Goal: Task Accomplishment & Management: Use online tool/utility

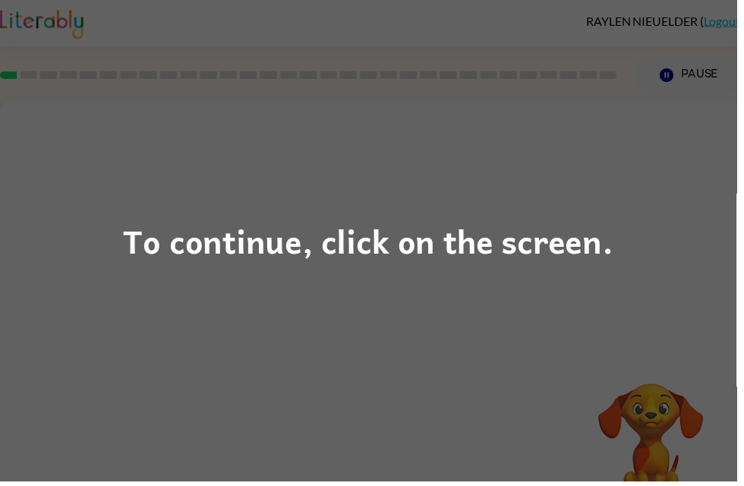
click at [176, 207] on div "To continue, click on the screen." at bounding box center [372, 243] width 744 height 486
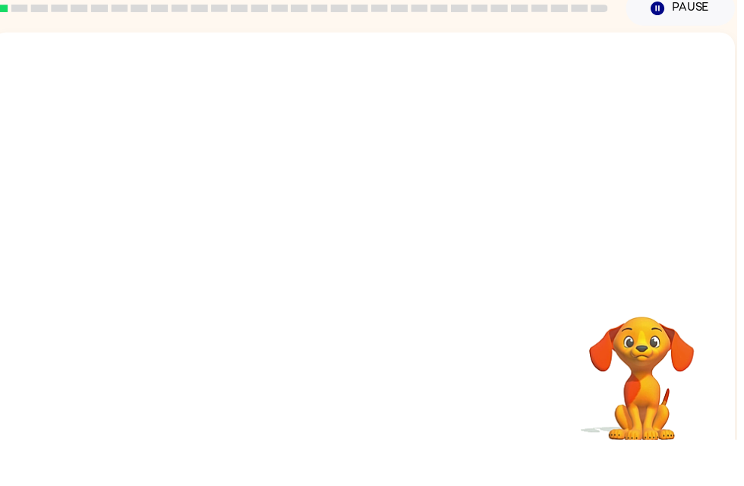
scroll to position [0, 9]
click at [550, 75] on video "Your browser must support playing .mp4 files to use Literably. Please try using…" at bounding box center [366, 202] width 751 height 255
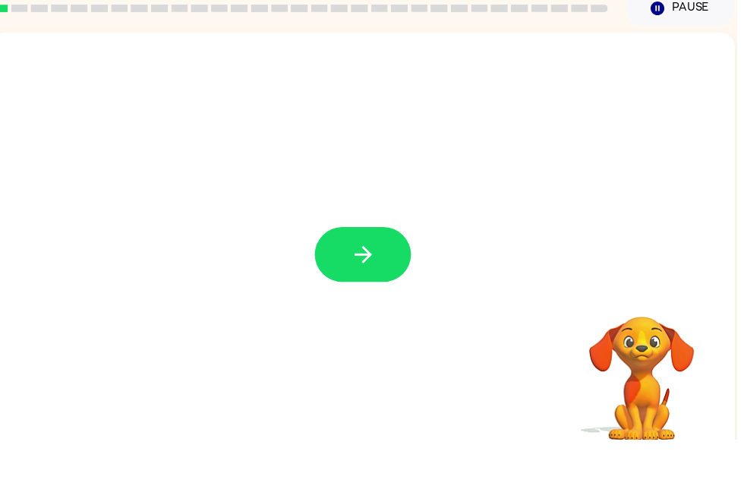
click at [374, 286] on icon "button" at bounding box center [367, 299] width 27 height 27
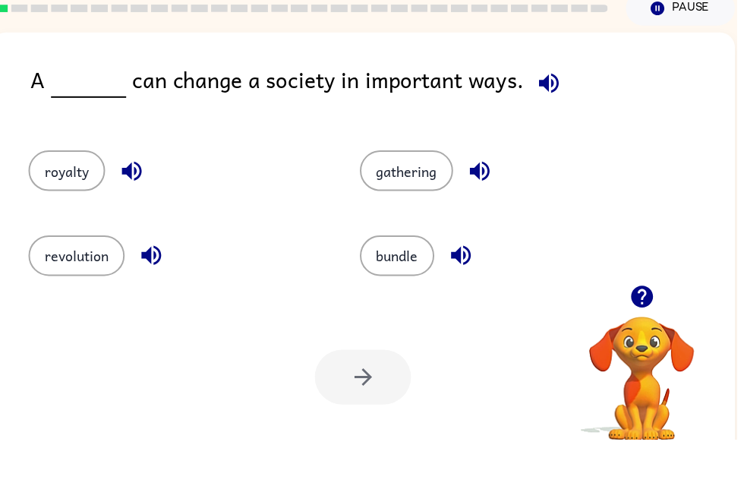
click at [544, 116] on icon "button" at bounding box center [554, 126] width 20 height 20
click at [541, 113] on icon "button" at bounding box center [554, 126] width 27 height 27
click at [546, 116] on icon "button" at bounding box center [554, 126] width 20 height 20
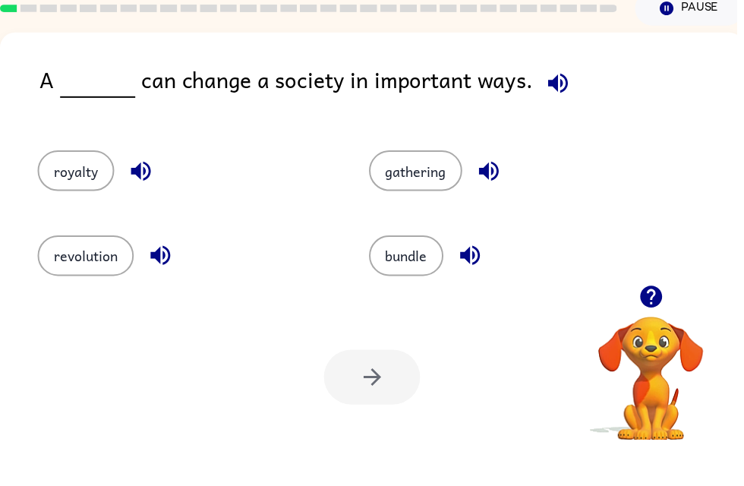
scroll to position [0, 0]
click at [433, 194] on button "gathering" at bounding box center [420, 214] width 94 height 41
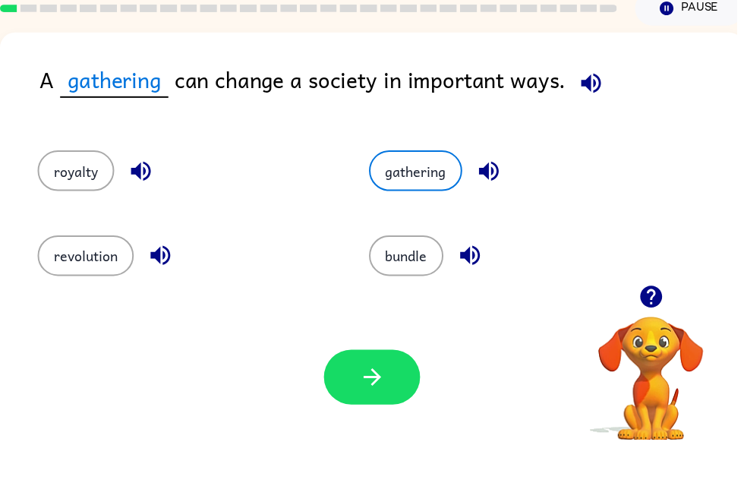
scroll to position [24, 0]
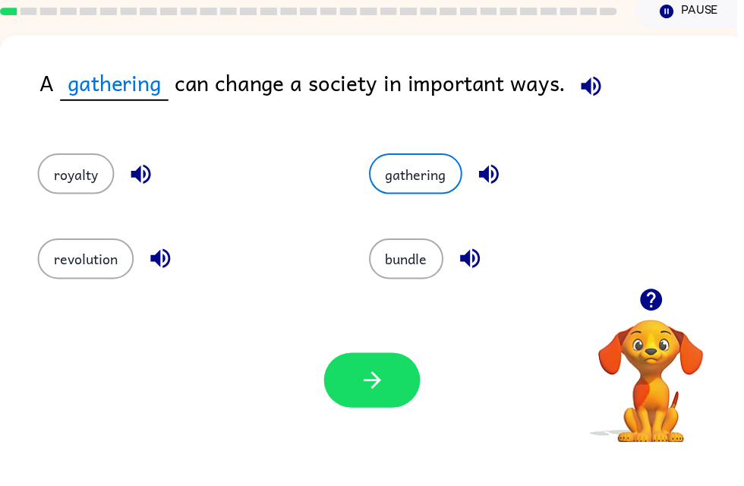
click at [370, 411] on icon "button" at bounding box center [376, 424] width 27 height 27
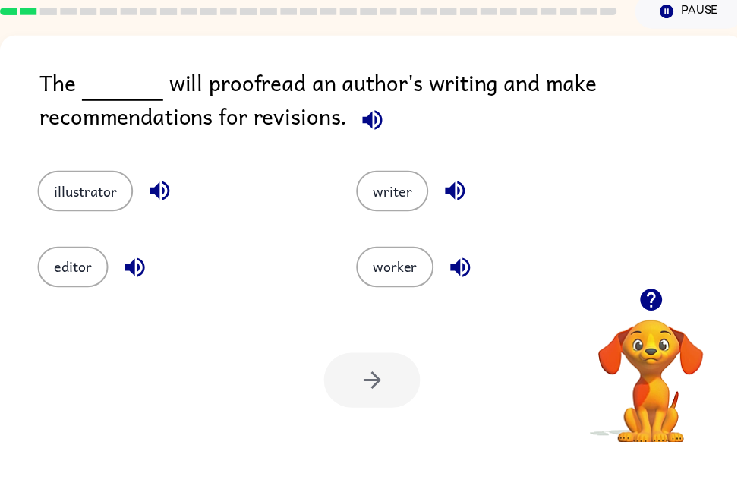
click at [654, 323] on button "button" at bounding box center [657, 342] width 39 height 39
click at [658, 332] on icon "button" at bounding box center [657, 343] width 22 height 22
click at [668, 339] on video "Your browser must support playing .mp4 files to use Literably. Please try using…" at bounding box center [657, 415] width 152 height 152
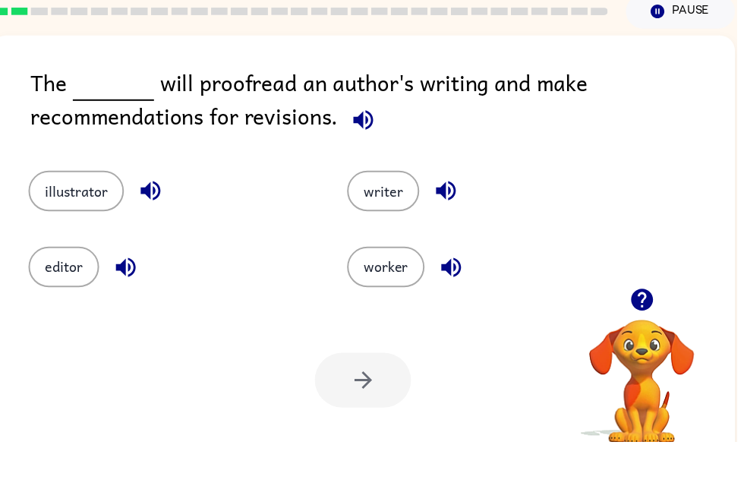
click at [360, 148] on icon "button" at bounding box center [367, 161] width 27 height 27
click at [361, 106] on div "The will proofread an author's writing and make recommendations for revisions." at bounding box center [386, 144] width 711 height 76
click at [87, 212] on button "illustrator" at bounding box center [77, 232] width 96 height 41
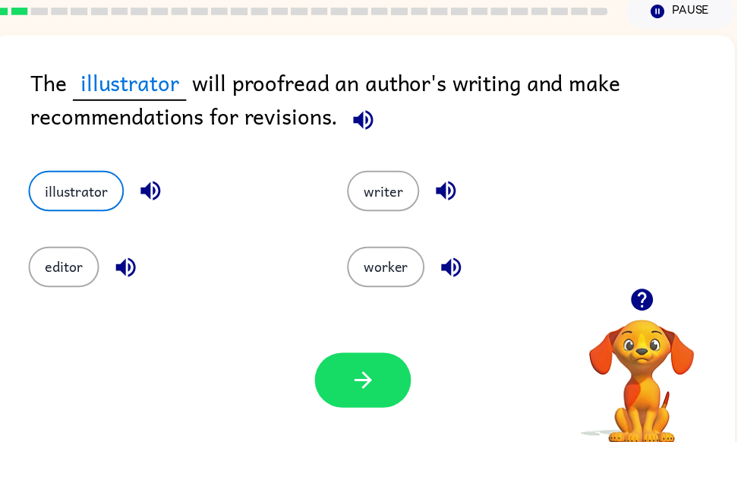
click at [77, 212] on button "illustrator" at bounding box center [77, 232] width 96 height 41
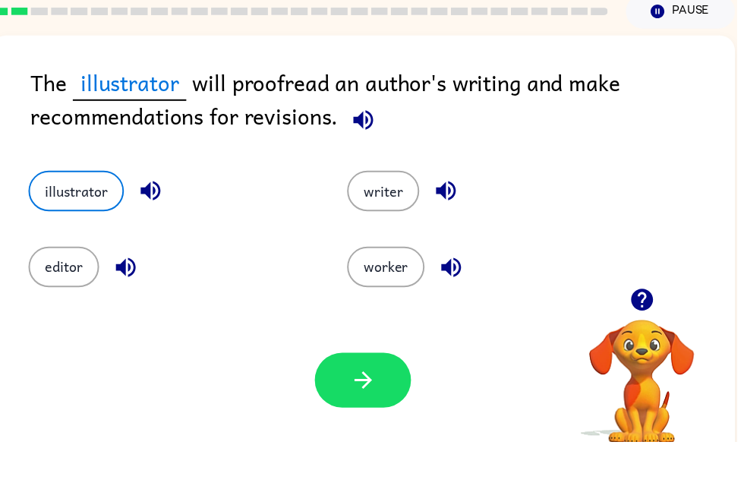
click at [75, 289] on button "editor" at bounding box center [64, 309] width 71 height 41
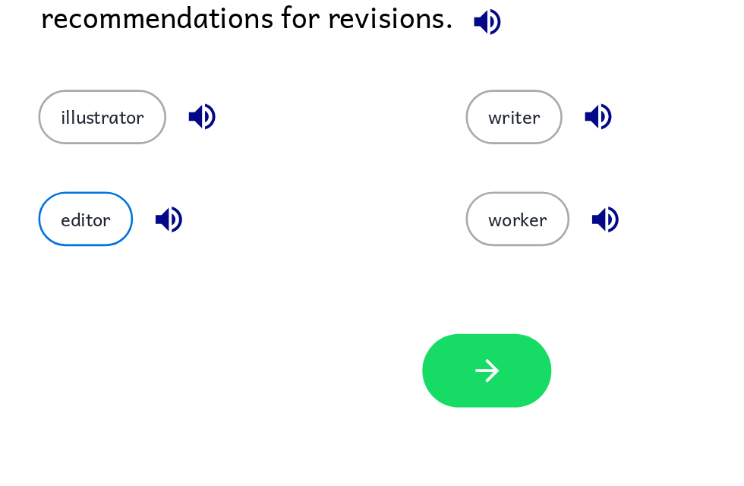
click at [77, 289] on button "editor" at bounding box center [64, 309] width 71 height 41
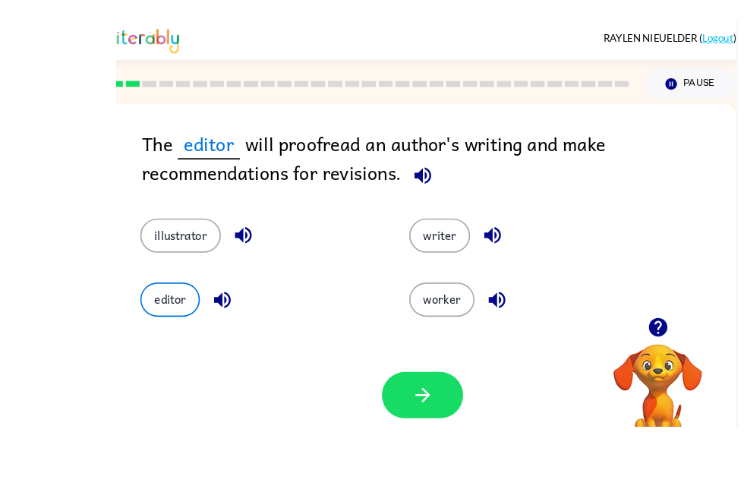
scroll to position [48, 0]
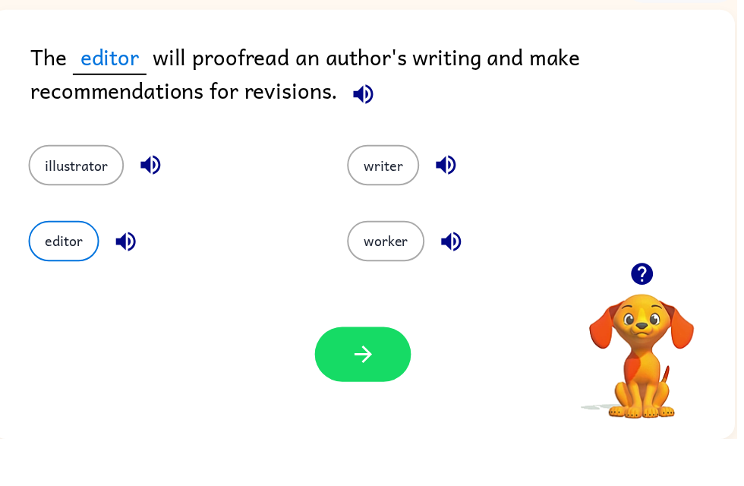
click at [77, 189] on button "illustrator" at bounding box center [77, 209] width 96 height 41
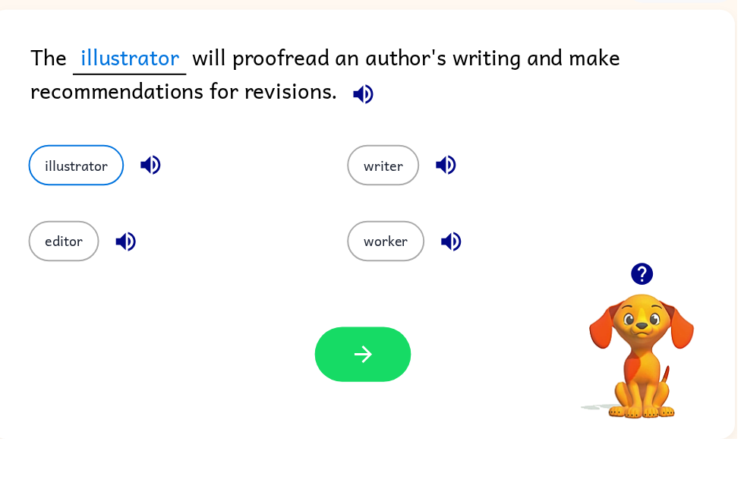
scroll to position [49, 0]
click at [77, 189] on button "illustrator" at bounding box center [77, 209] width 96 height 41
click at [367, 383] on button "button" at bounding box center [366, 400] width 97 height 55
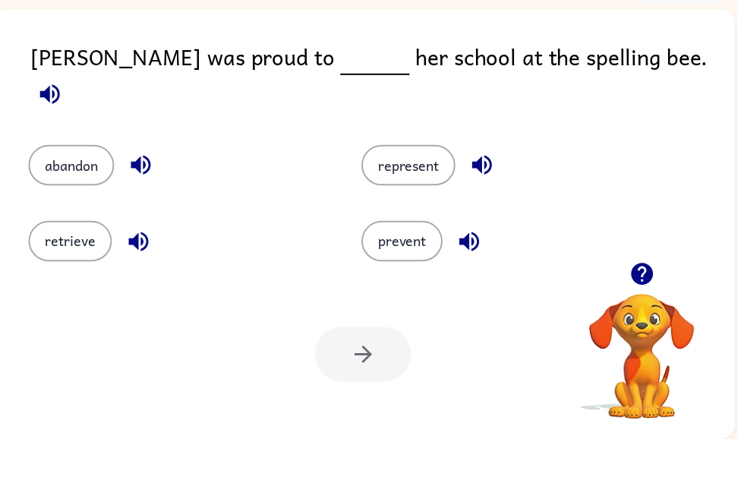
click at [64, 124] on icon "button" at bounding box center [50, 137] width 27 height 27
click at [417, 189] on button "represent" at bounding box center [412, 209] width 95 height 41
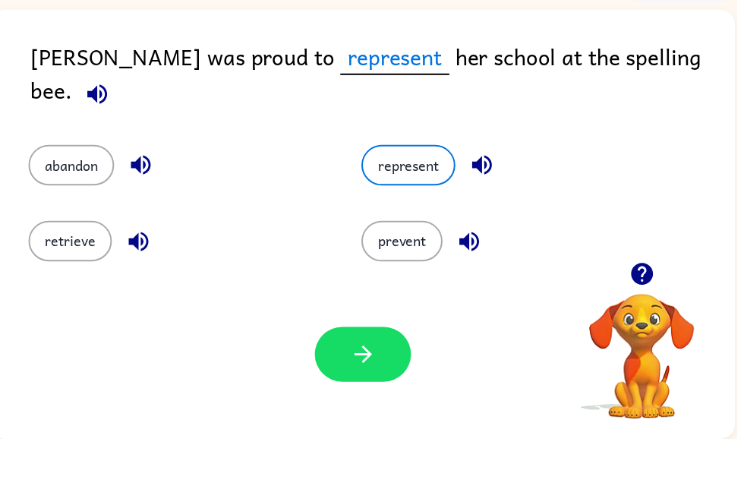
click at [385, 373] on button "button" at bounding box center [366, 400] width 97 height 55
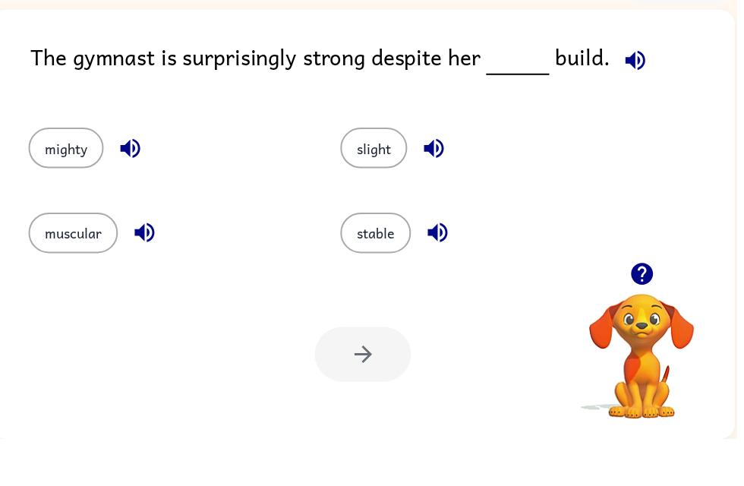
click at [637, 93] on icon "button" at bounding box center [641, 103] width 20 height 20
click at [406, 171] on button "slight" at bounding box center [378, 191] width 68 height 41
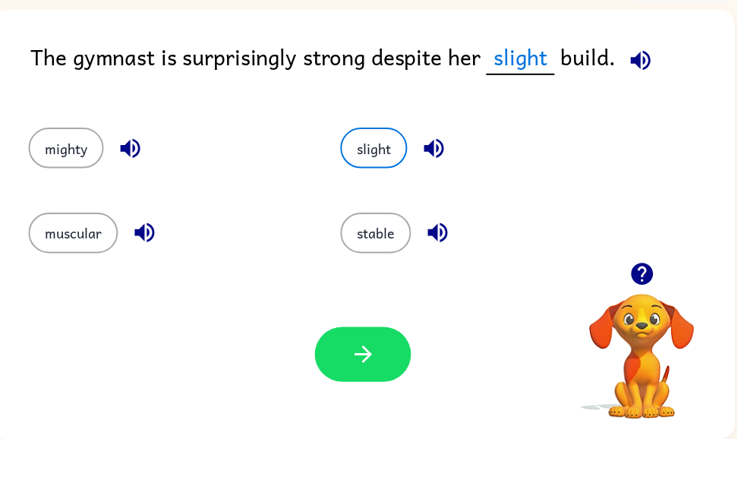
click at [379, 171] on button "slight" at bounding box center [378, 191] width 68 height 41
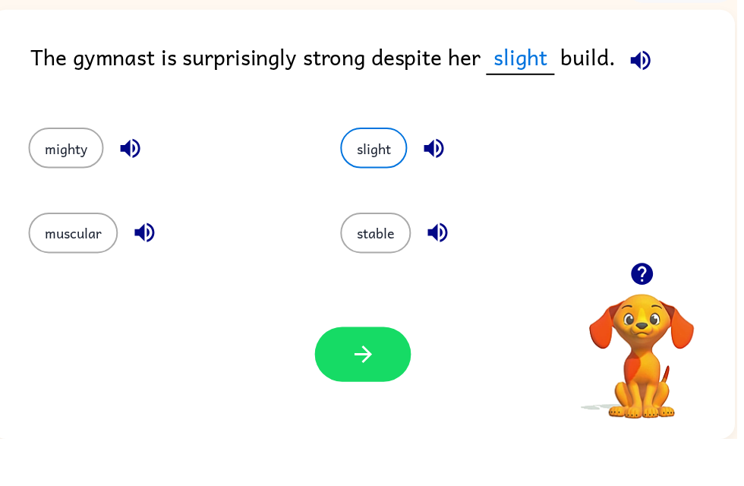
click at [379, 171] on button "slight" at bounding box center [378, 191] width 68 height 41
click at [624, 98] on div "The gymnast is surprisingly strong despite her slight build." at bounding box center [386, 112] width 711 height 58
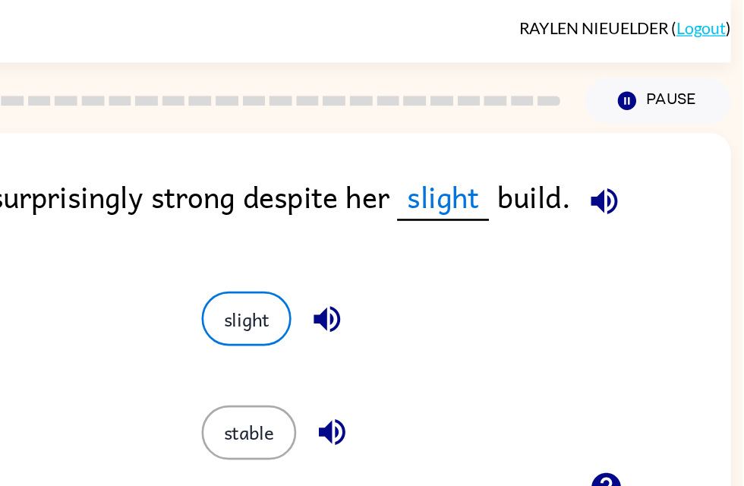
scroll to position [0, 8]
click at [629, 153] on icon "button" at bounding box center [639, 151] width 20 height 20
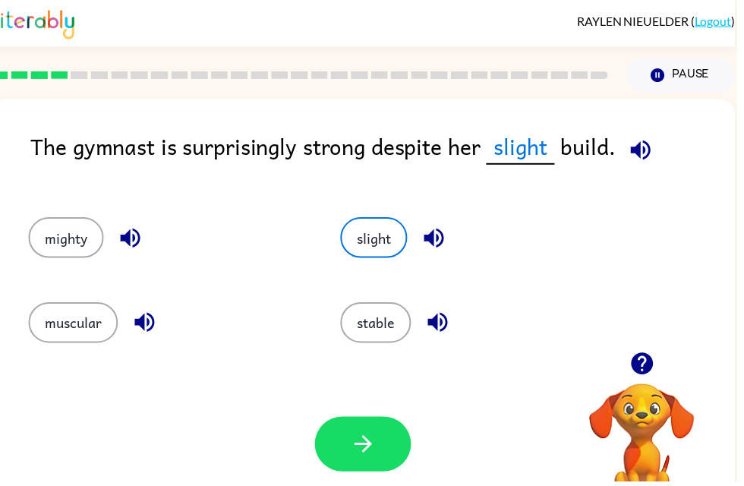
click at [614, 203] on div "slight" at bounding box center [472, 232] width 315 height 85
click at [640, 166] on button "button" at bounding box center [647, 151] width 39 height 39
click at [650, 162] on icon "button" at bounding box center [647, 151] width 27 height 27
click at [58, 322] on button "muscular" at bounding box center [74, 325] width 90 height 41
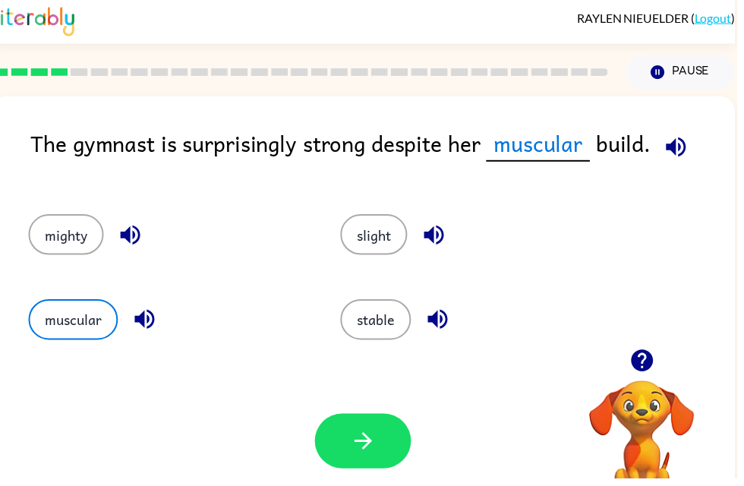
click at [385, 433] on button "button" at bounding box center [366, 447] width 97 height 55
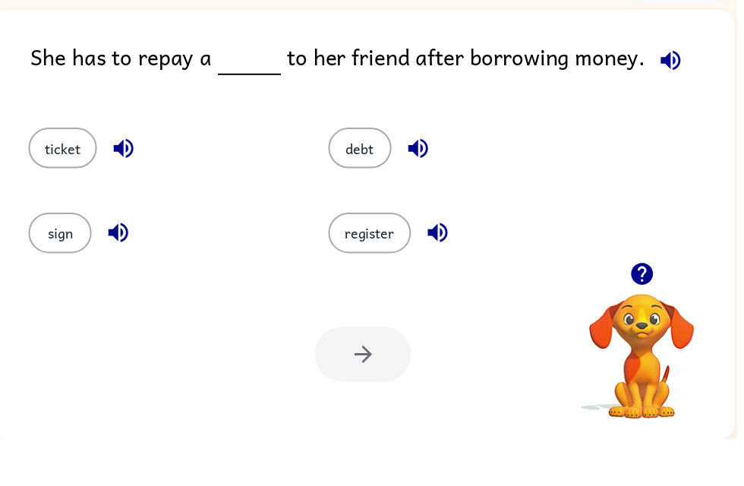
scroll to position [0, 9]
click at [360, 171] on button "debt" at bounding box center [364, 191] width 64 height 41
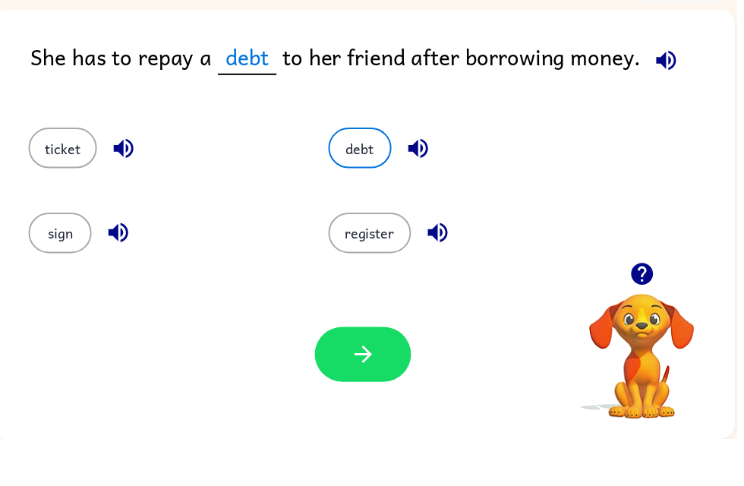
click at [368, 387] on icon "button" at bounding box center [367, 400] width 27 height 27
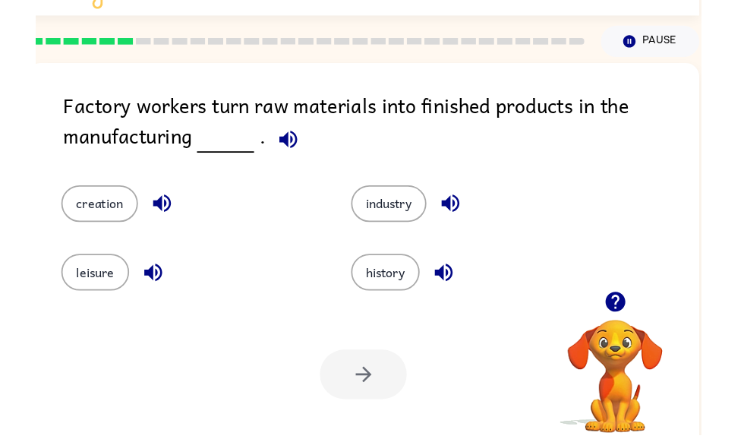
scroll to position [0, 0]
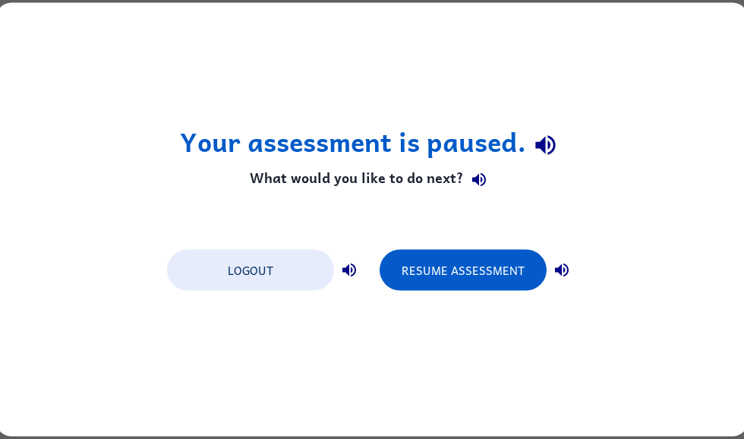
click at [483, 275] on button "Resume Assessment" at bounding box center [462, 270] width 167 height 41
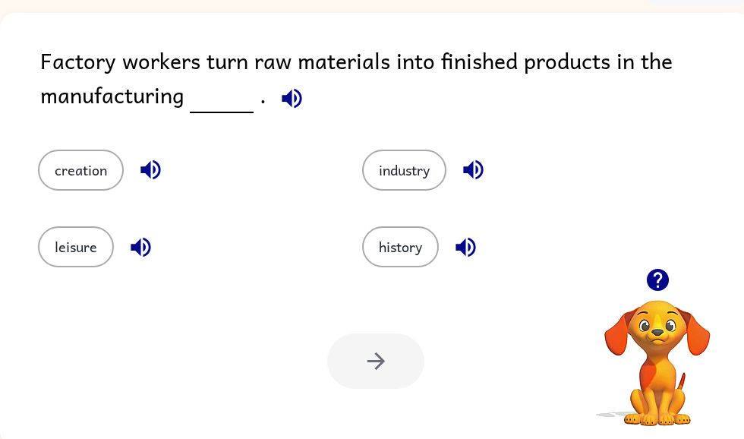
scroll to position [96, 0]
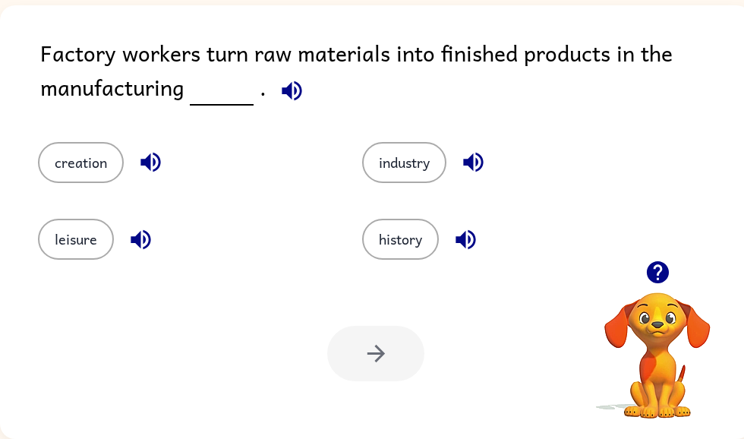
click at [280, 98] on icon "button" at bounding box center [291, 90] width 27 height 27
click at [46, 163] on button "creation" at bounding box center [81, 162] width 86 height 41
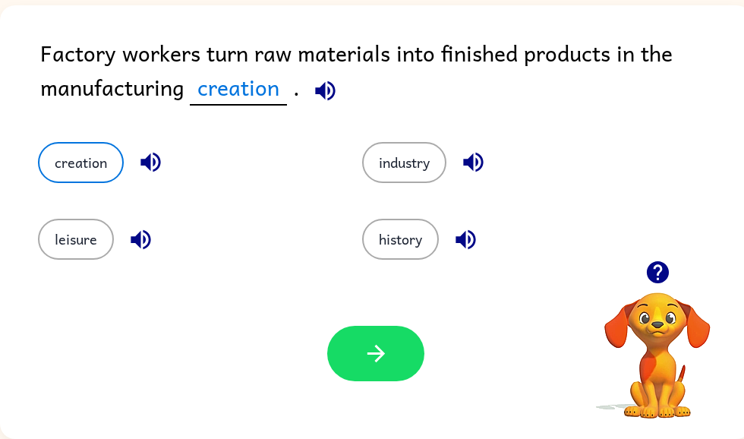
click at [344, 356] on button "button" at bounding box center [375, 353] width 97 height 55
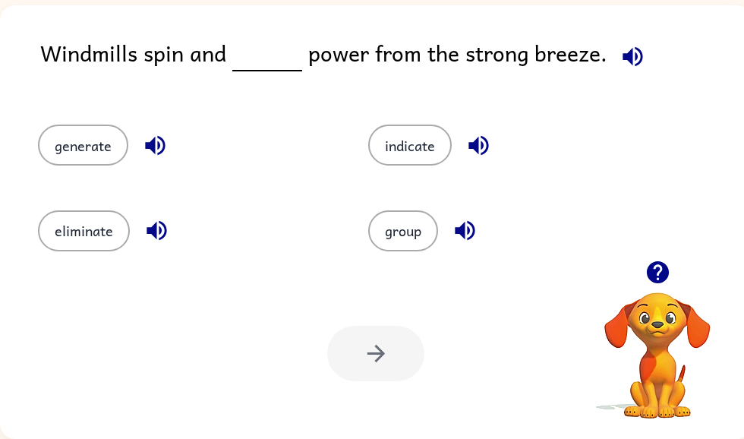
click at [71, 133] on button "generate" at bounding box center [83, 144] width 90 height 41
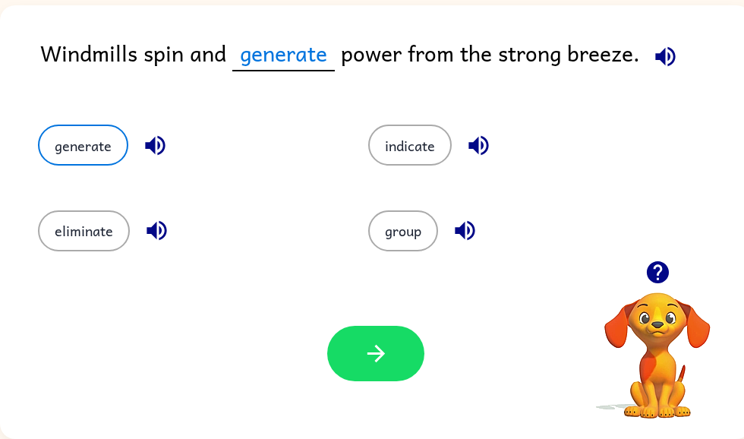
click at [330, 363] on button "button" at bounding box center [375, 353] width 97 height 55
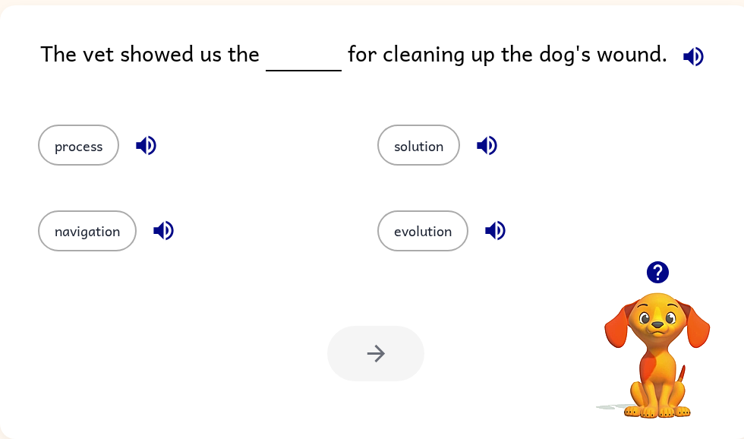
click at [690, 57] on icon "button" at bounding box center [693, 56] width 20 height 20
click at [50, 146] on button "process" at bounding box center [78, 144] width 81 height 41
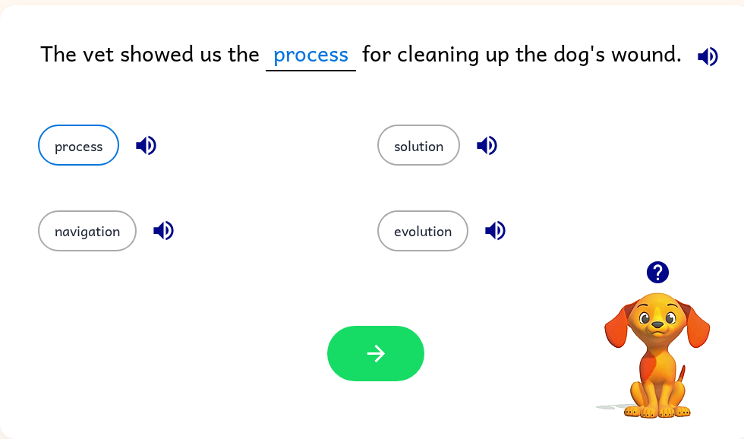
click at [404, 160] on button "solution" at bounding box center [418, 144] width 83 height 41
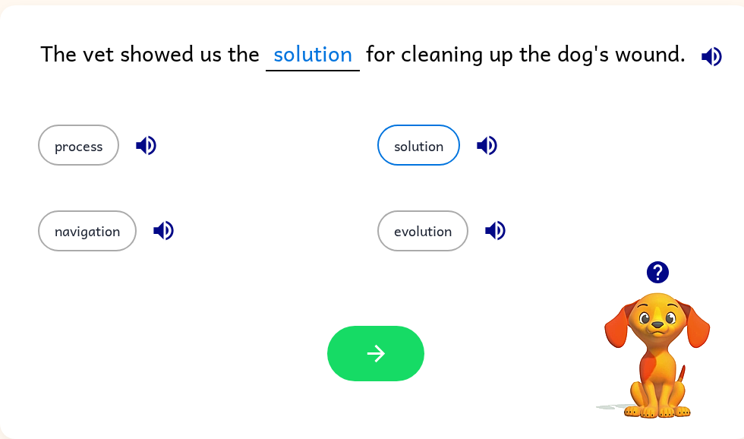
click at [71, 145] on button "process" at bounding box center [78, 144] width 81 height 41
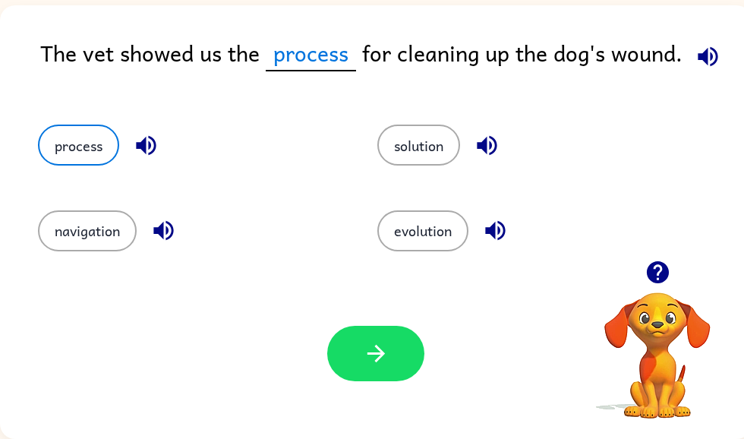
click at [417, 247] on button "evolution" at bounding box center [422, 230] width 91 height 41
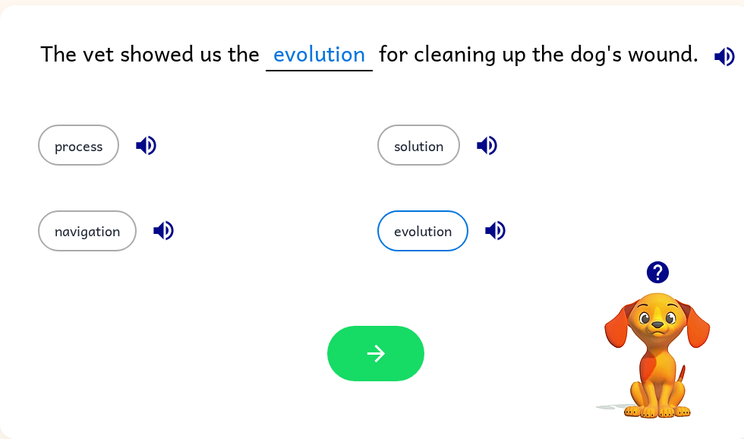
click at [76, 137] on button "process" at bounding box center [78, 144] width 81 height 41
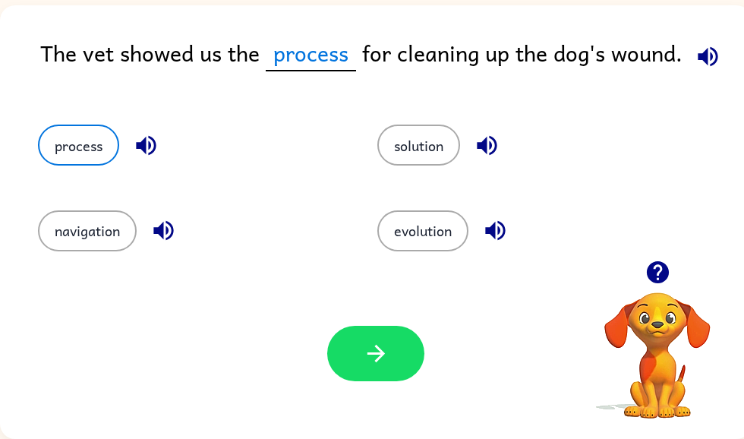
click at [78, 145] on button "process" at bounding box center [78, 144] width 81 height 41
click at [413, 342] on button "button" at bounding box center [375, 353] width 97 height 55
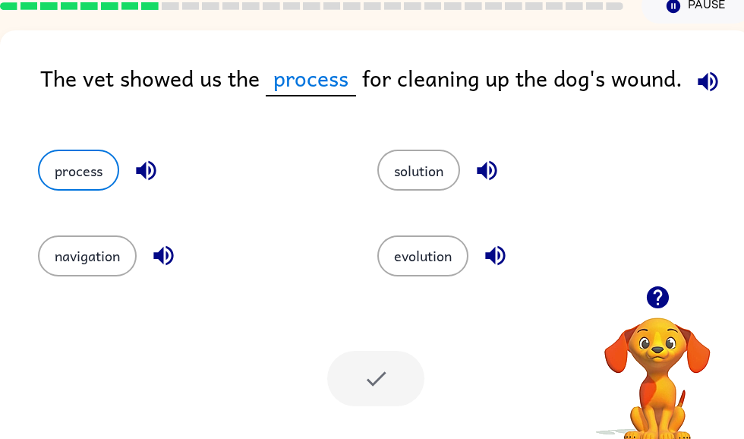
scroll to position [0, 0]
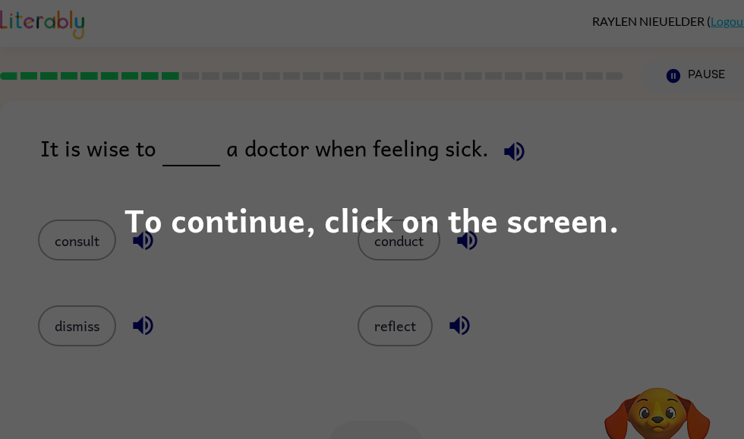
click at [661, 225] on div "To continue, click on the screen." at bounding box center [372, 219] width 744 height 439
click at [661, 224] on div "consult conduct dismiss reflect" at bounding box center [375, 276] width 721 height 159
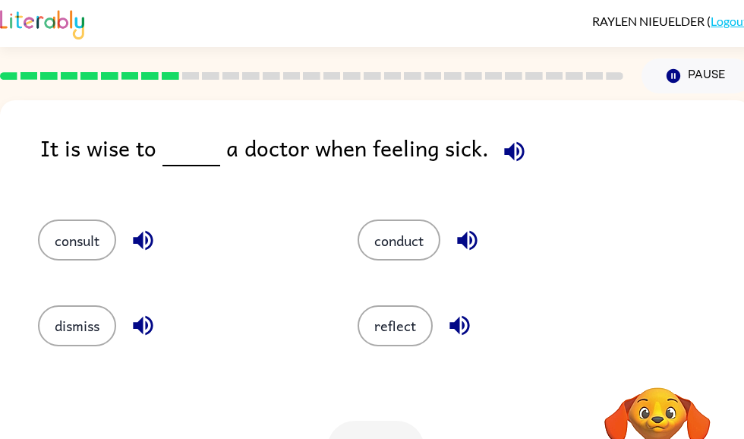
click at [506, 158] on icon "button" at bounding box center [514, 151] width 20 height 20
click at [472, 179] on div "It is wise to a doctor when feeling sick." at bounding box center [395, 160] width 711 height 58
click at [501, 160] on icon "button" at bounding box center [514, 151] width 27 height 27
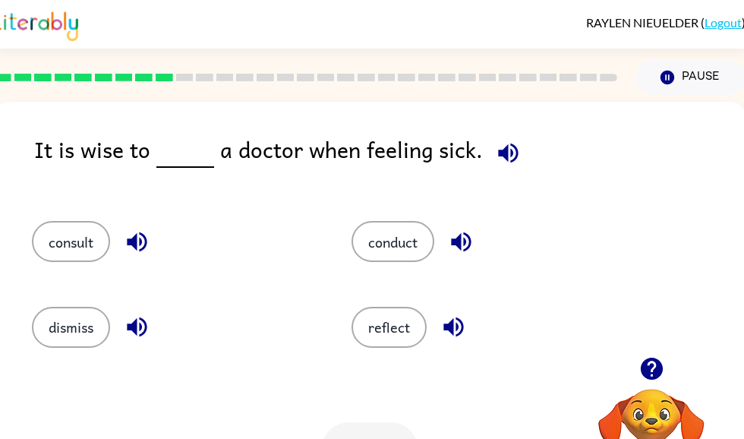
scroll to position [0, 8]
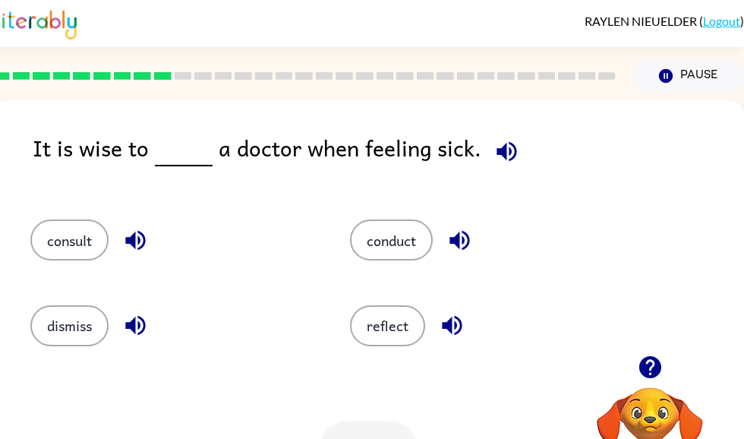
click at [59, 245] on button "consult" at bounding box center [69, 239] width 78 height 41
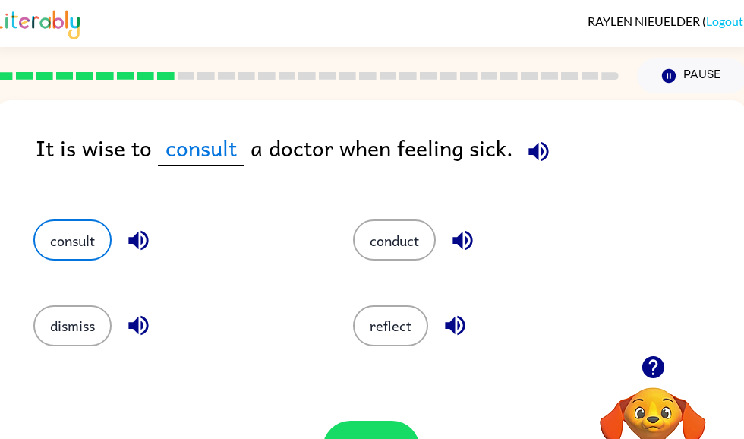
scroll to position [0, 0]
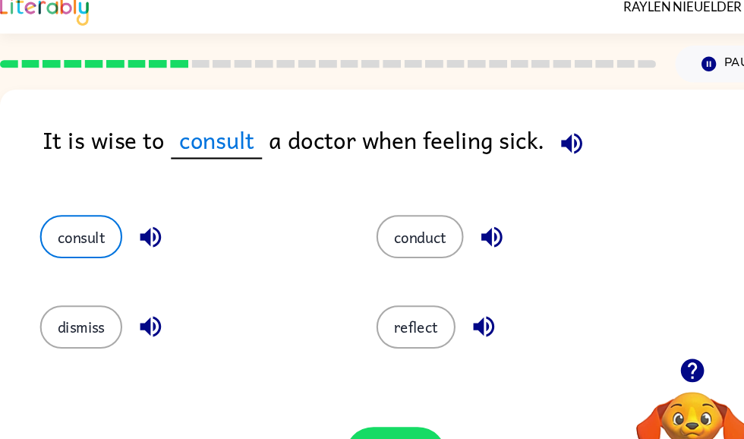
click at [653, 356] on icon "button" at bounding box center [657, 367] width 22 height 22
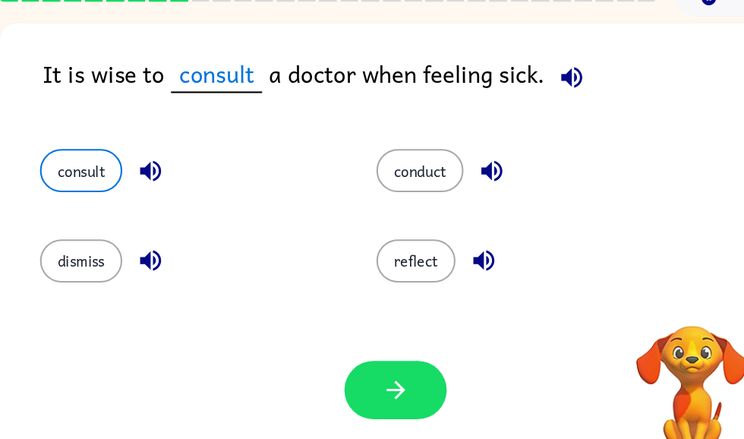
scroll to position [65, 0]
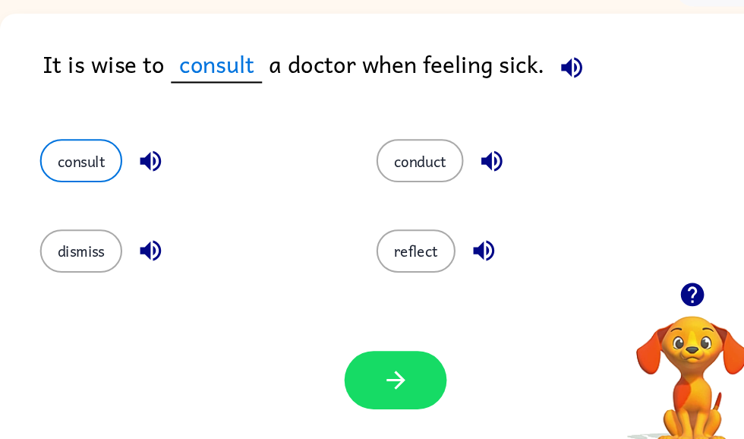
click at [399, 379] on button "button" at bounding box center [375, 382] width 97 height 55
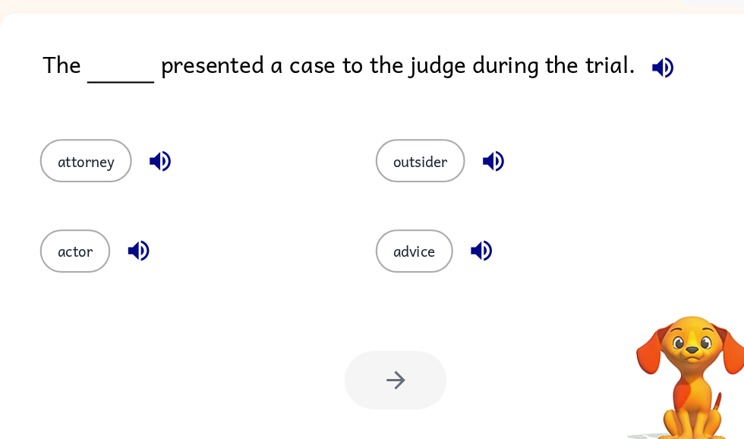
scroll to position [96, 0]
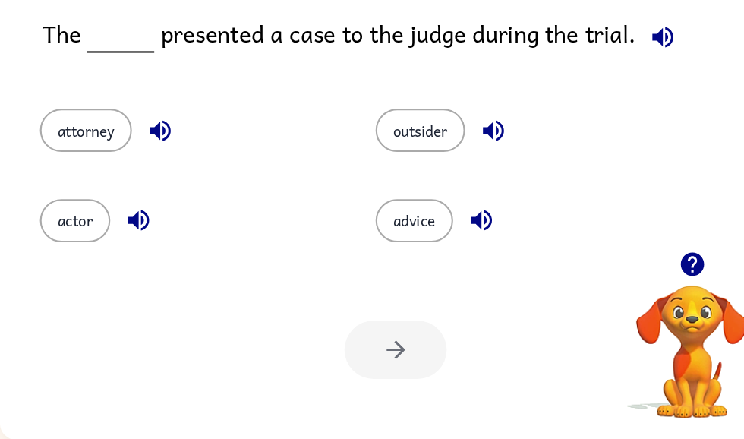
click at [624, 45] on icon "button" at bounding box center [629, 56] width 27 height 27
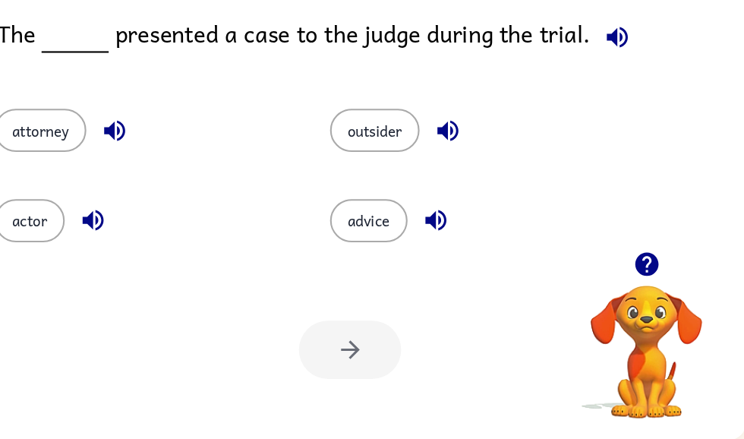
scroll to position [96, 6]
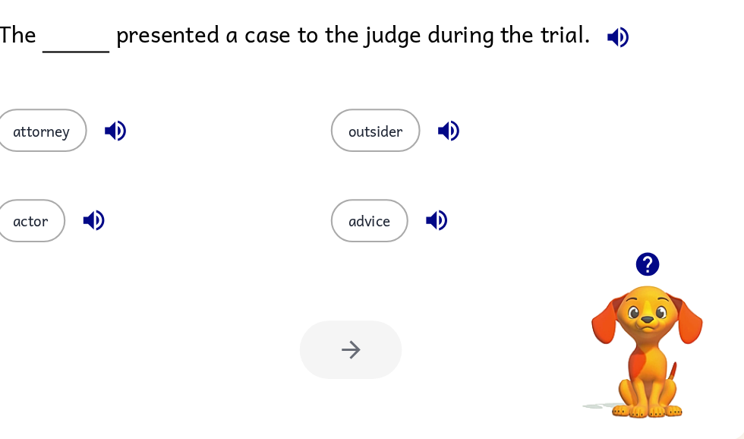
click at [640, 261] on icon "button" at bounding box center [651, 272] width 22 height 22
click at [610, 43] on icon "button" at bounding box center [623, 56] width 27 height 27
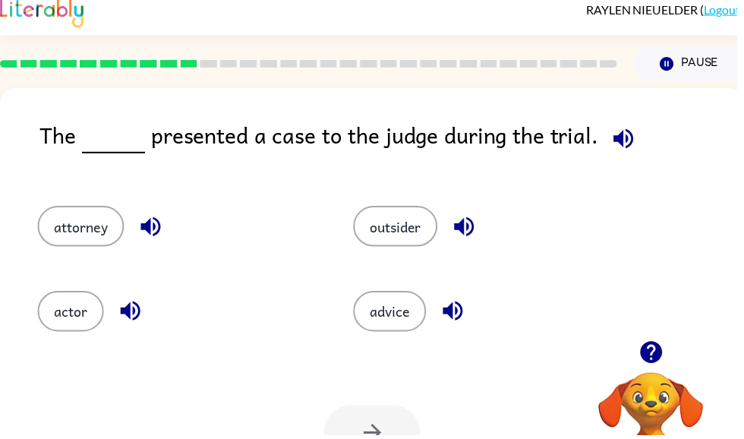
scroll to position [0, 9]
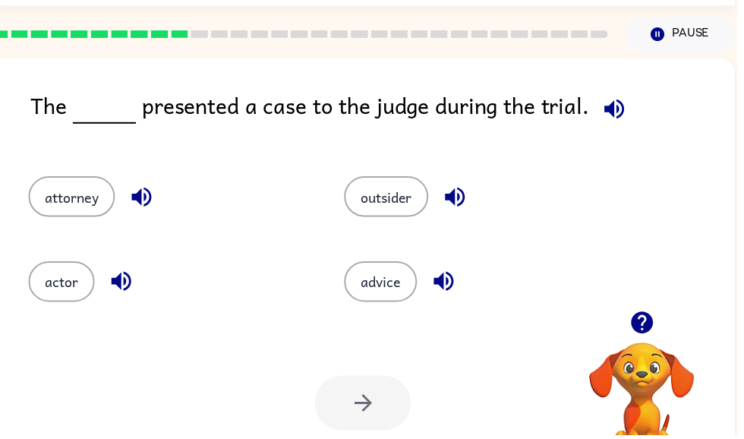
click at [624, 113] on icon "button" at bounding box center [620, 110] width 20 height 20
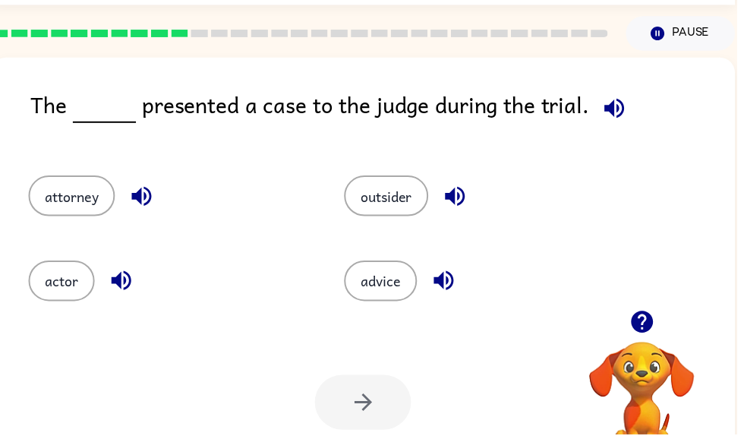
scroll to position [42, 0]
click at [615, 115] on icon "button" at bounding box center [620, 109] width 20 height 20
click at [618, 108] on icon "button" at bounding box center [620, 109] width 27 height 27
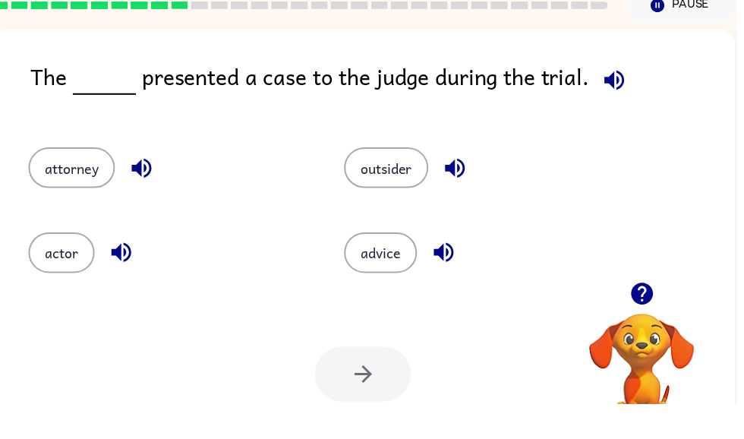
scroll to position [39, 0]
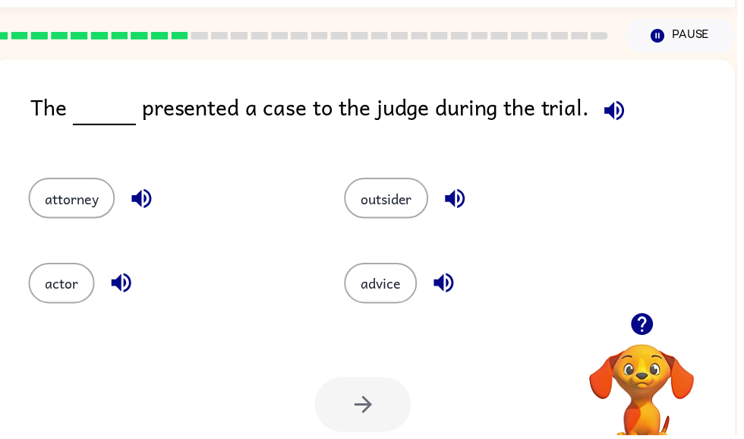
click at [87, 206] on button "attorney" at bounding box center [72, 200] width 87 height 41
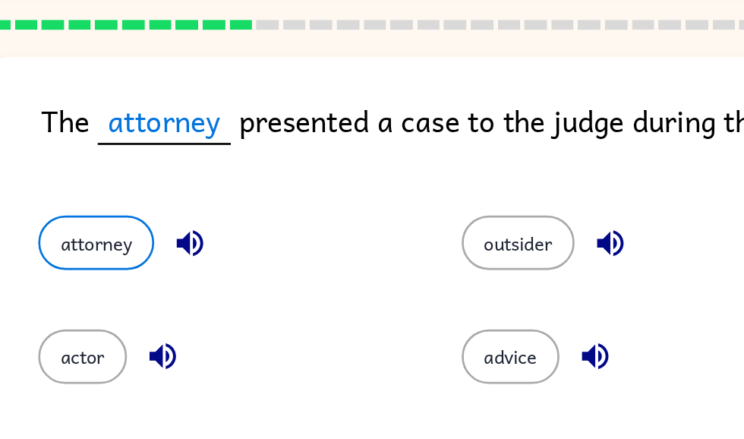
click at [57, 180] on button "attorney" at bounding box center [72, 200] width 87 height 41
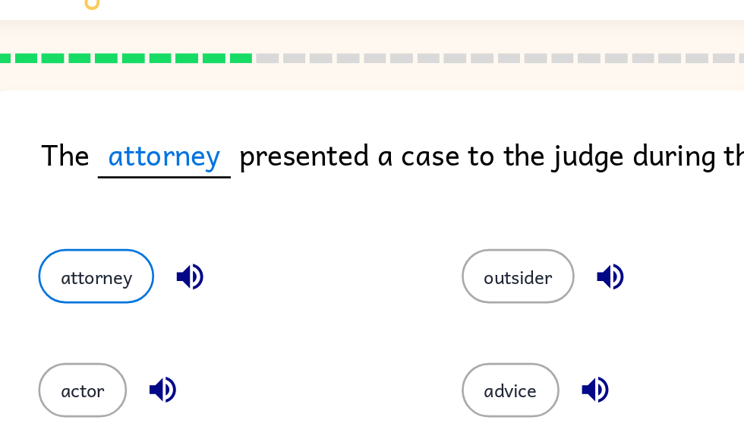
scroll to position [0, 0]
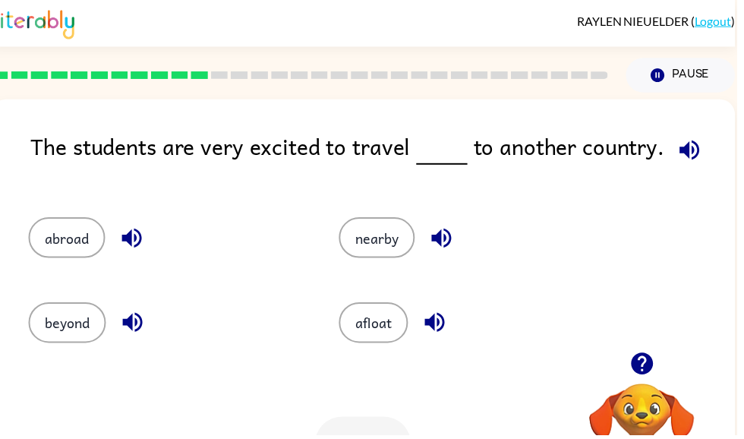
click at [4, 297] on div "beyond" at bounding box center [156, 318] width 313 height 85
click at [709, 143] on span at bounding box center [693, 148] width 45 height 34
click at [703, 154] on icon "button" at bounding box center [696, 151] width 27 height 27
click at [686, 159] on icon "button" at bounding box center [696, 151] width 27 height 27
click at [714, 154] on div "The students are very excited to travel to another country." at bounding box center [386, 160] width 711 height 58
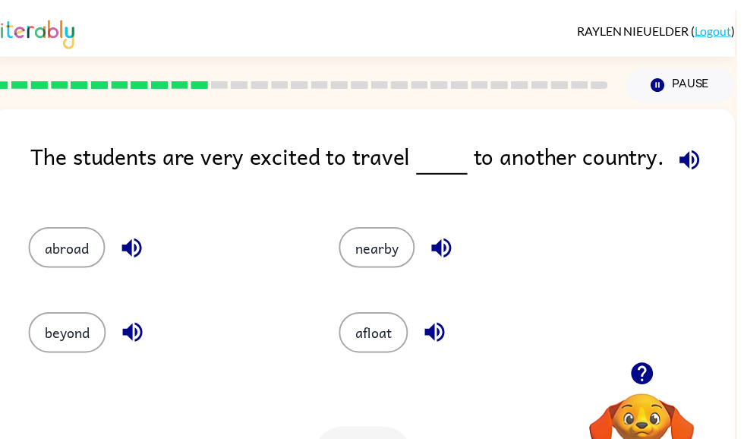
click at [690, 161] on icon "button" at bounding box center [696, 151] width 20 height 20
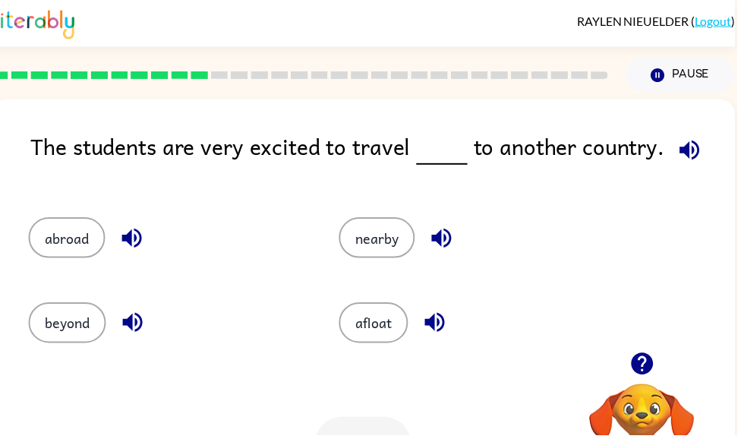
click at [514, 160] on div "The students are very excited to travel to another country." at bounding box center [386, 160] width 711 height 58
click at [686, 151] on icon "button" at bounding box center [696, 151] width 20 height 20
click at [686, 159] on icon "button" at bounding box center [696, 151] width 27 height 27
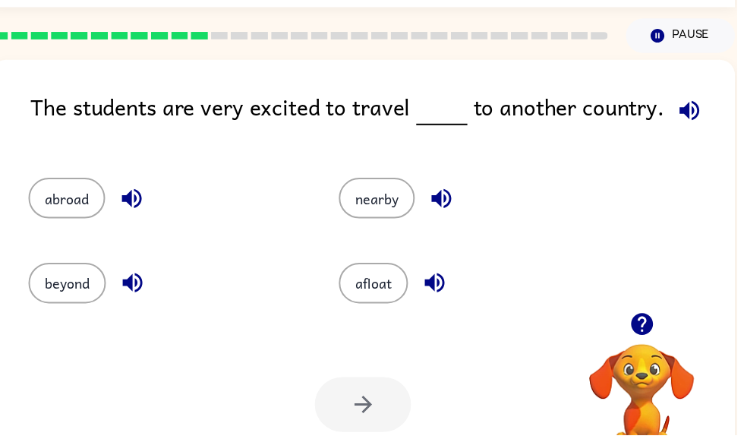
scroll to position [39, 0]
click at [61, 203] on button "abroad" at bounding box center [67, 200] width 77 height 41
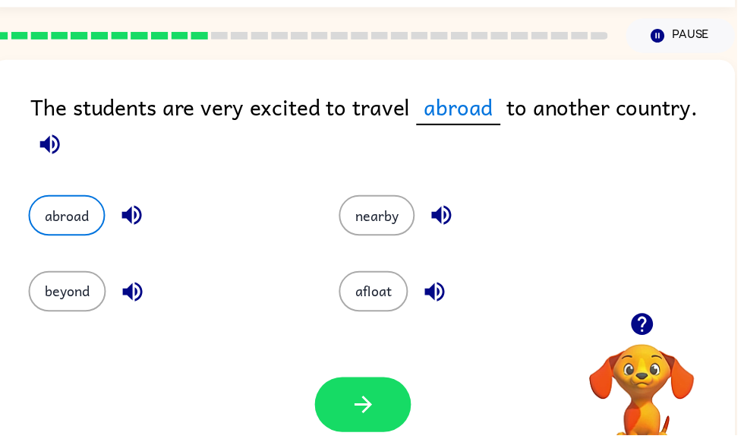
click at [335, 407] on button "button" at bounding box center [366, 408] width 97 height 55
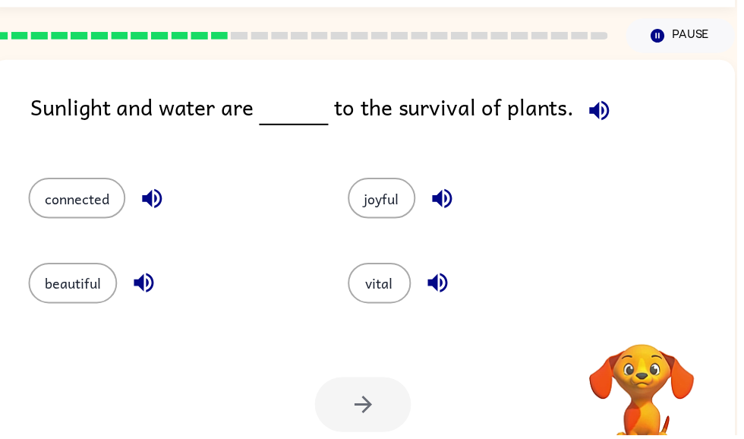
click at [39, 221] on div "connected" at bounding box center [173, 200] width 288 height 41
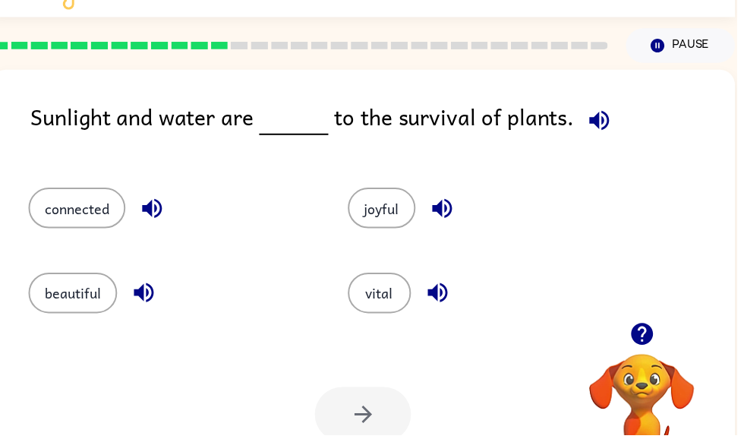
click at [602, 114] on icon "button" at bounding box center [605, 122] width 20 height 20
click at [401, 314] on button "vital" at bounding box center [383, 295] width 64 height 41
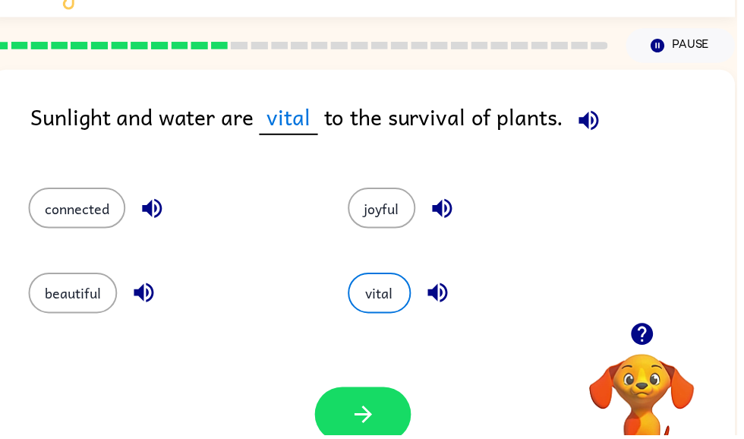
click at [383, 296] on button "vital" at bounding box center [383, 295] width 64 height 41
click at [392, 398] on button "button" at bounding box center [366, 418] width 97 height 55
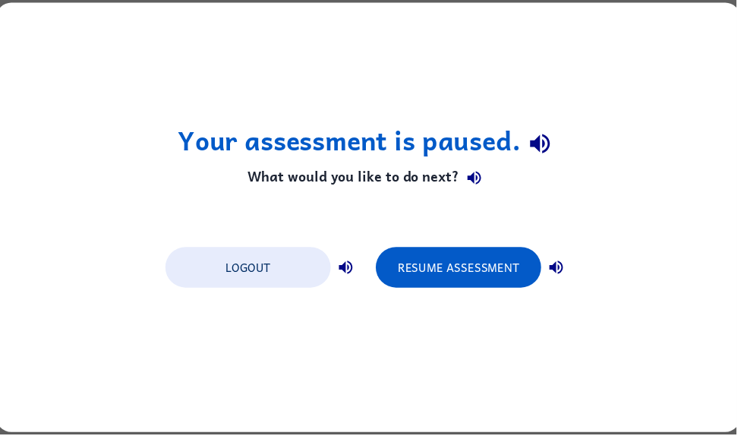
scroll to position [0, 0]
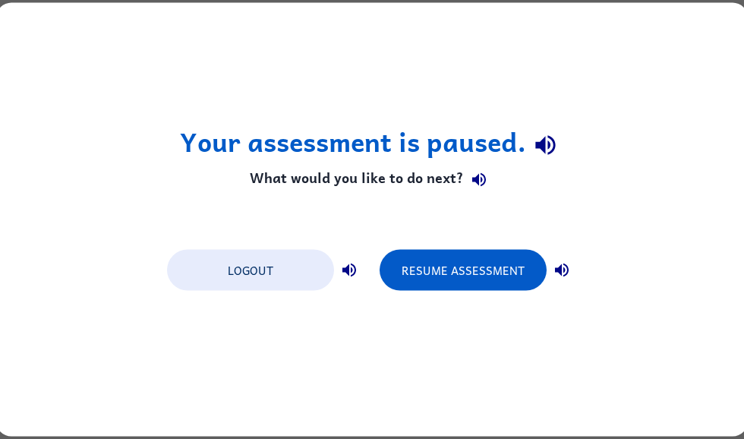
click at [472, 279] on button "Resume Assessment" at bounding box center [462, 270] width 167 height 41
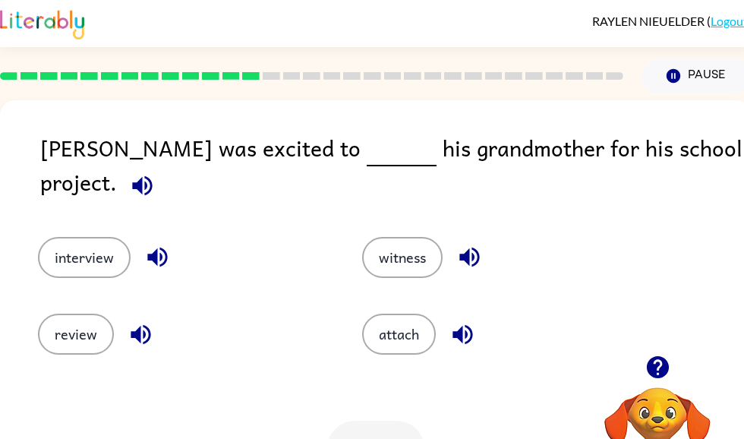
click at [152, 175] on icon "button" at bounding box center [142, 185] width 20 height 20
click at [162, 165] on span at bounding box center [139, 182] width 45 height 34
click at [156, 172] on icon "button" at bounding box center [142, 185] width 27 height 27
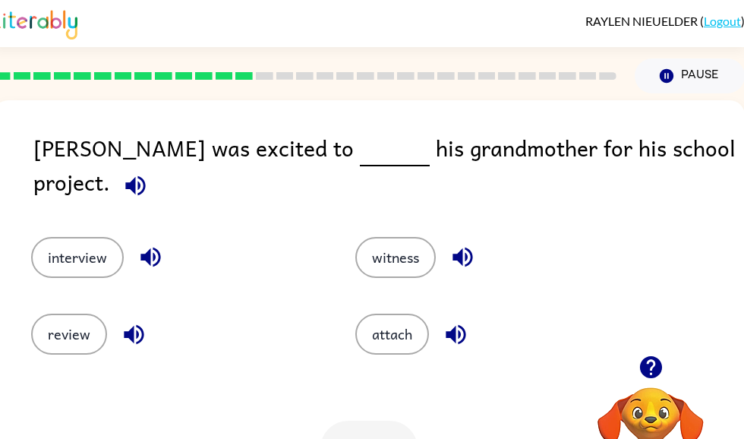
scroll to position [0, 8]
click at [144, 175] on icon "button" at bounding box center [134, 185] width 20 height 20
click at [148, 172] on icon "button" at bounding box center [134, 185] width 27 height 27
click at [51, 252] on button "interview" at bounding box center [76, 257] width 93 height 41
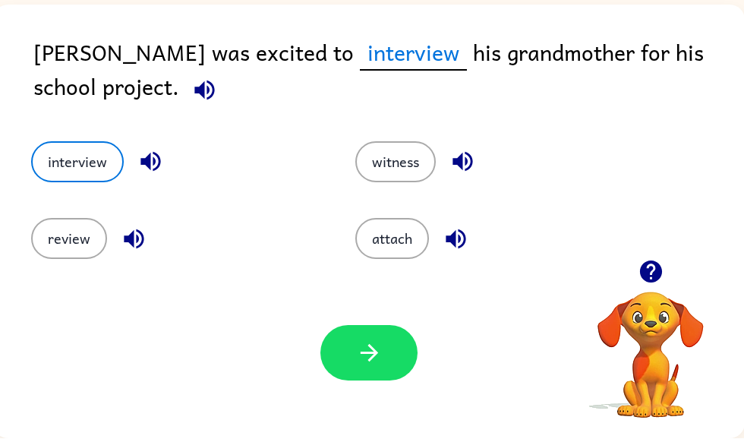
scroll to position [95, 7]
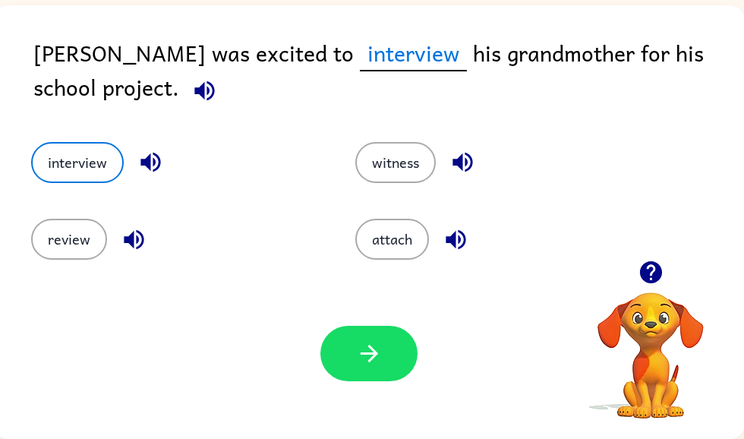
click at [405, 376] on div at bounding box center [368, 353] width 97 height 55
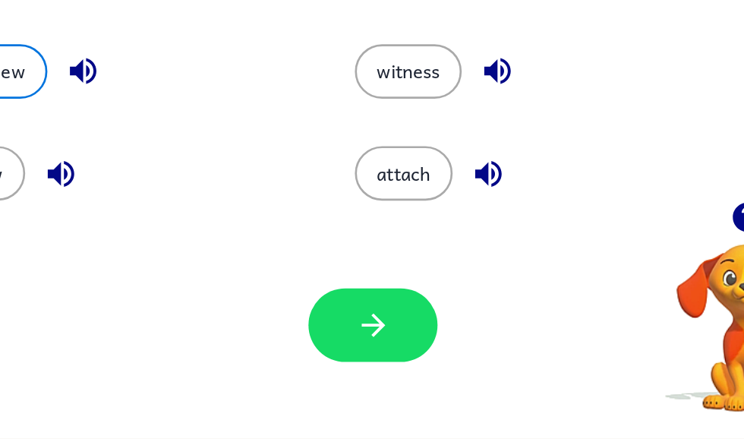
scroll to position [96, 7]
click at [320, 326] on button "button" at bounding box center [368, 353] width 97 height 55
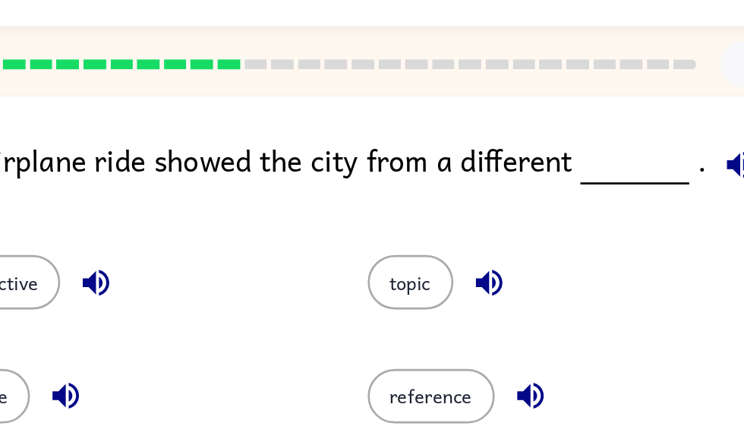
scroll to position [0, 7]
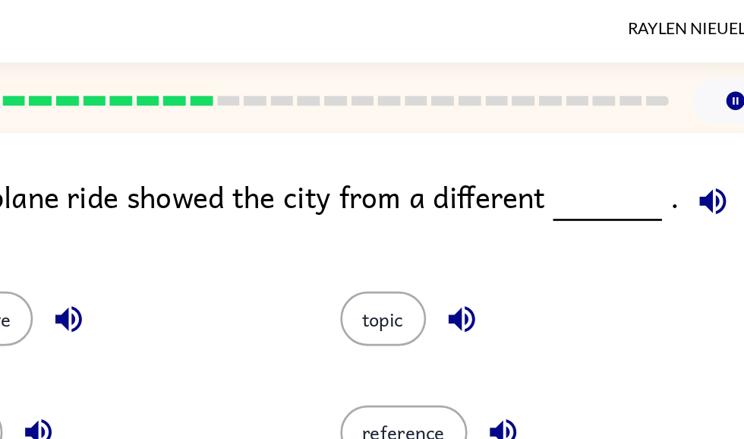
click at [636, 143] on icon "button" at bounding box center [649, 151] width 27 height 27
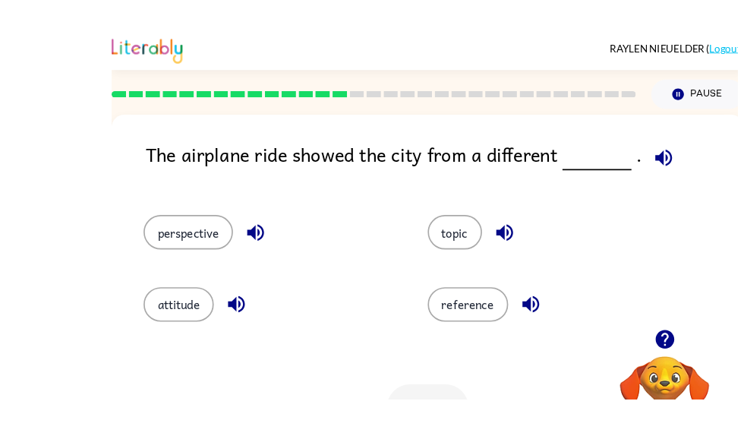
scroll to position [11, 0]
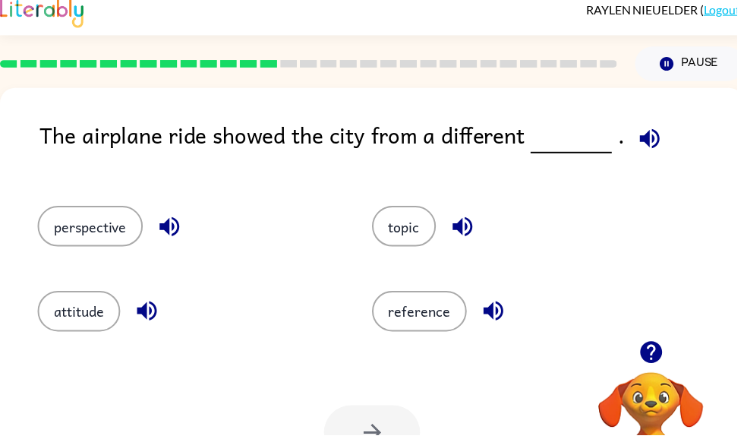
click at [282, 51] on div at bounding box center [311, 64] width 641 height 53
click at [304, 62] on rect at bounding box center [311, 65] width 17 height 8
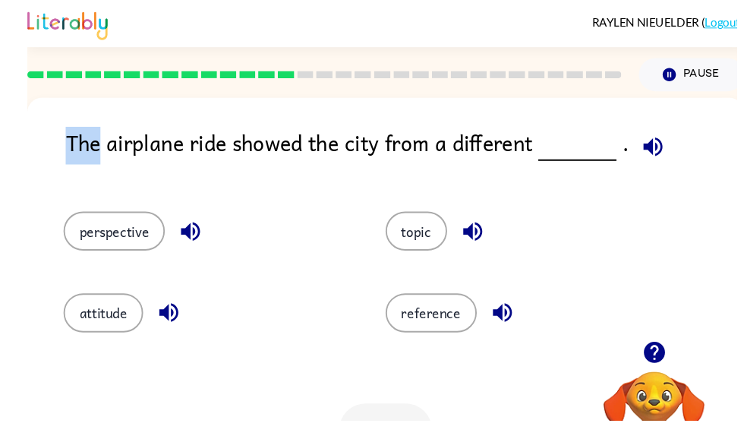
scroll to position [8, 0]
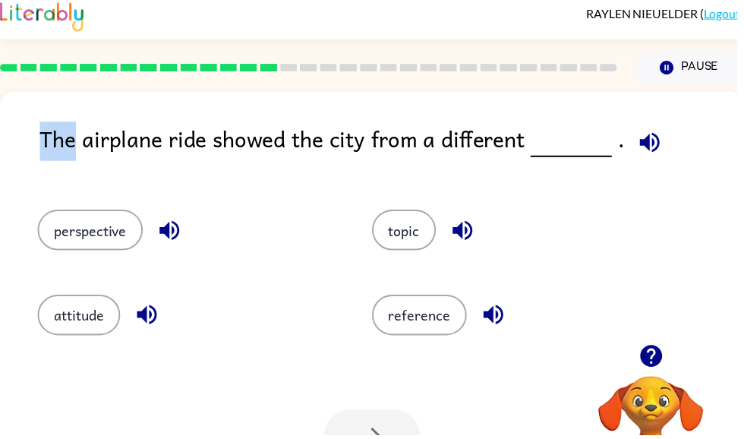
click at [697, 159] on div "The airplane ride showed the city from a different ." at bounding box center [395, 152] width 711 height 58
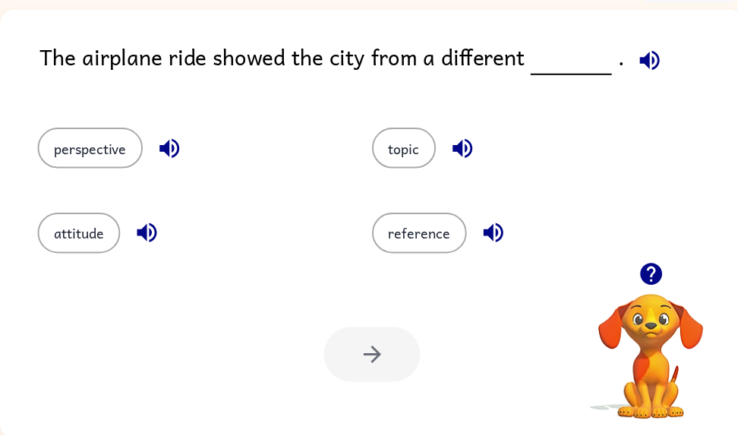
scroll to position [91, 0]
click at [86, 152] on button "perspective" at bounding box center [91, 148] width 106 height 41
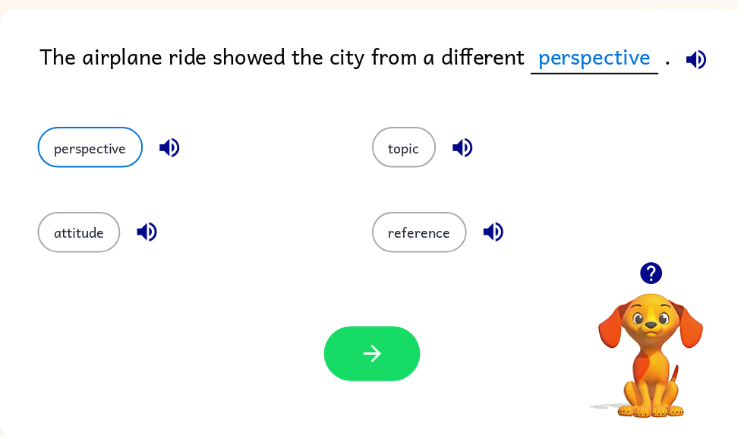
click at [343, 364] on button "button" at bounding box center [375, 356] width 97 height 55
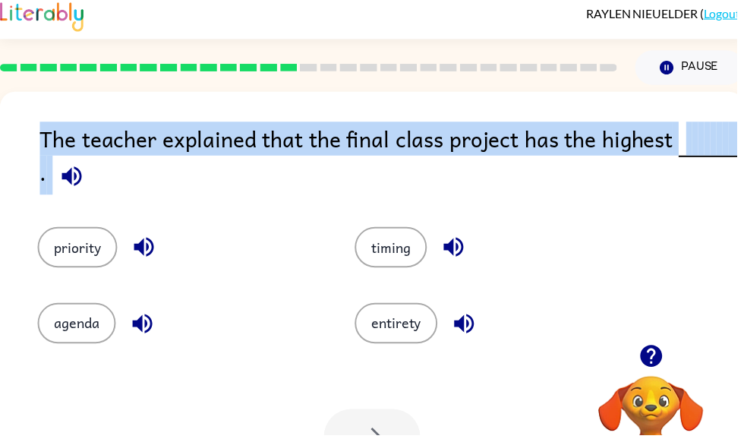
scroll to position [8, 0]
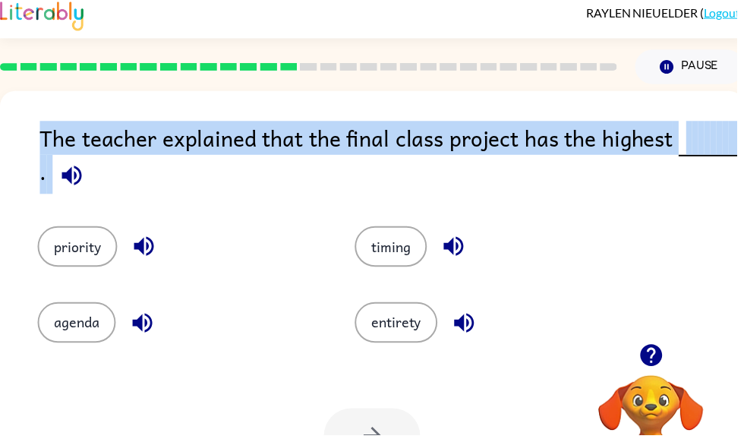
click at [75, 269] on button "priority" at bounding box center [78, 248] width 80 height 41
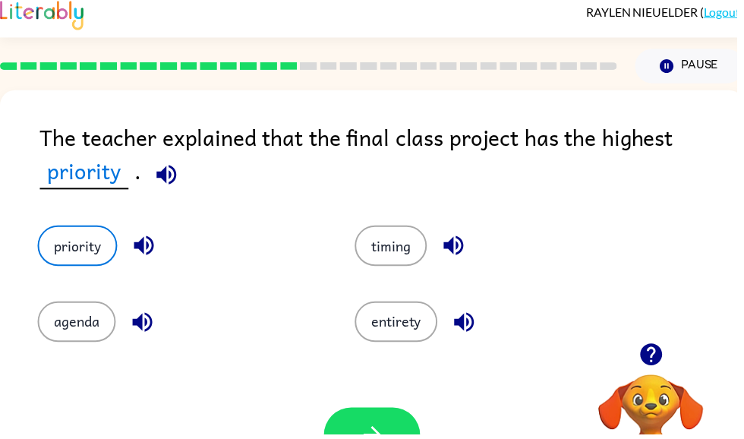
scroll to position [10, 0]
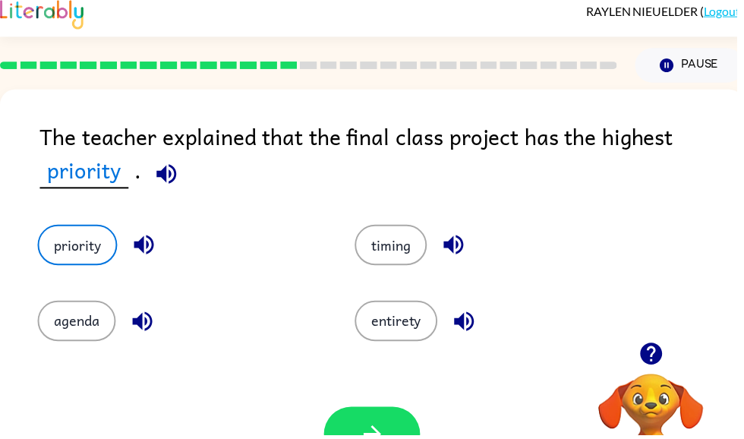
click at [155, 180] on icon "button" at bounding box center [168, 175] width 27 height 27
click at [347, 431] on button "button" at bounding box center [375, 438] width 97 height 55
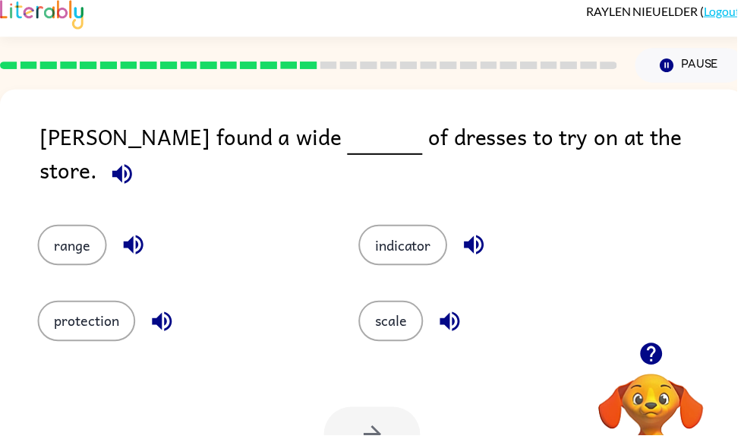
click at [137, 162] on icon "button" at bounding box center [123, 175] width 27 height 27
click at [80, 326] on button "protection" at bounding box center [87, 324] width 99 height 41
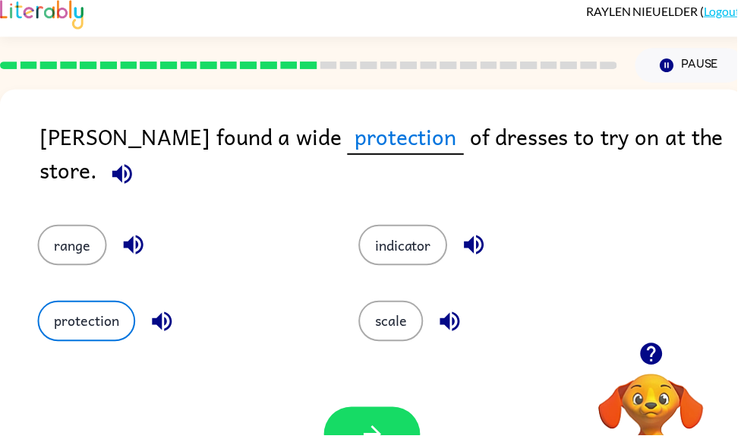
click at [407, 322] on button "scale" at bounding box center [394, 324] width 65 height 41
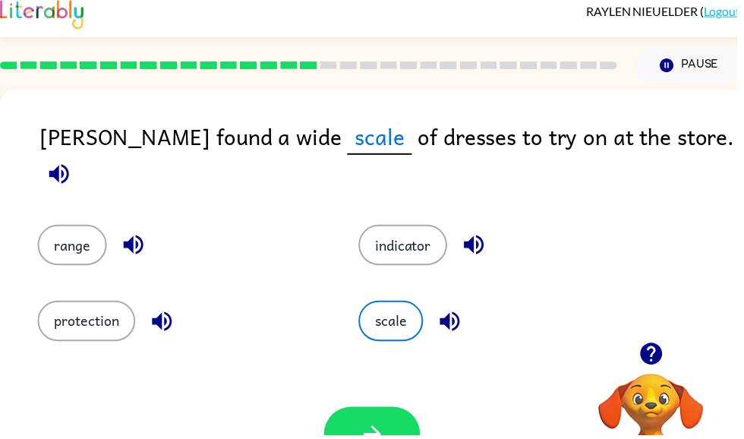
click at [401, 326] on button "scale" at bounding box center [394, 324] width 65 height 41
click at [363, 419] on button "button" at bounding box center [375, 438] width 97 height 55
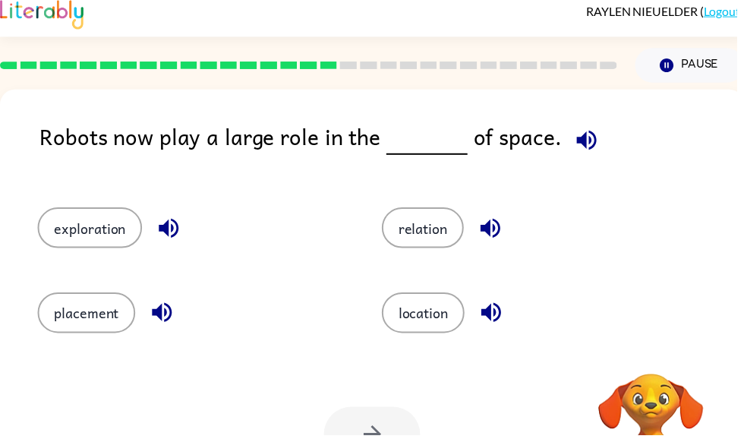
click at [69, 220] on button "exploration" at bounding box center [90, 229] width 105 height 41
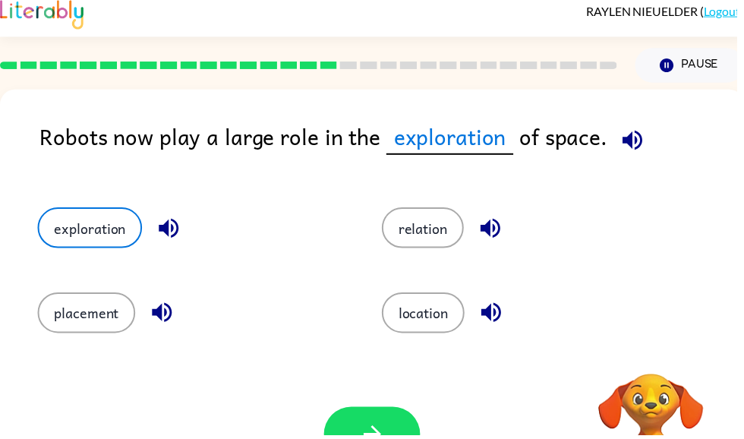
click at [60, 226] on button "exploration" at bounding box center [90, 229] width 105 height 41
click at [646, 144] on button "button" at bounding box center [638, 141] width 39 height 39
click at [394, 437] on button "button" at bounding box center [375, 438] width 97 height 55
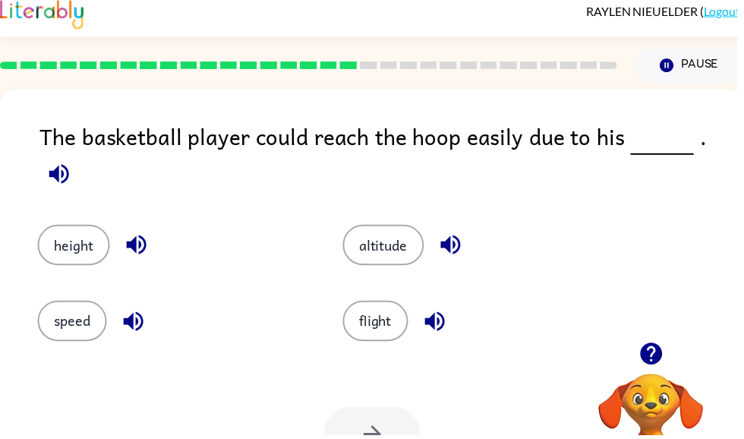
click at [79, 156] on button "button" at bounding box center [59, 175] width 39 height 39
click at [69, 165] on icon "button" at bounding box center [59, 175] width 20 height 20
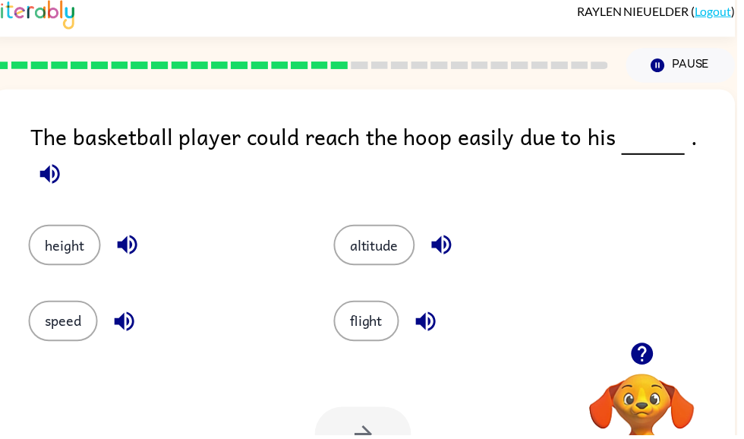
click at [377, 310] on button "flight" at bounding box center [370, 324] width 66 height 41
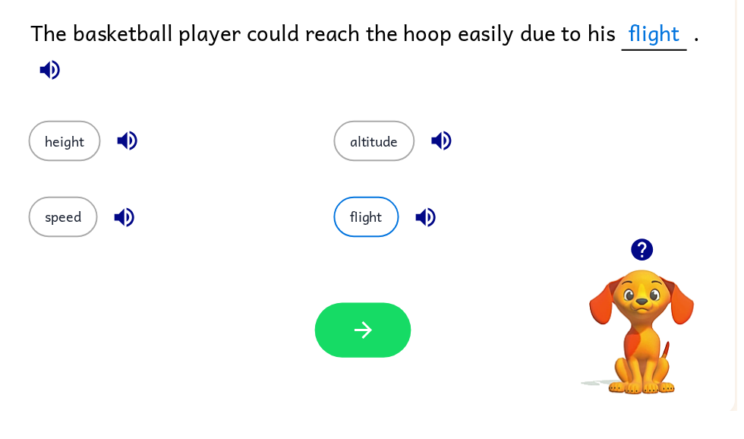
scroll to position [0, 0]
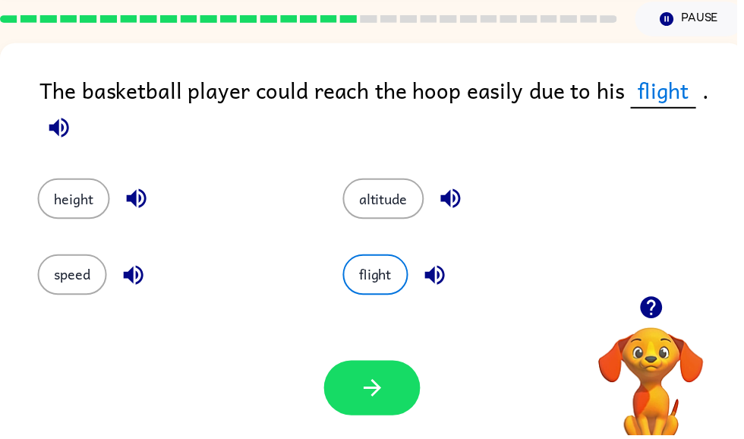
click at [405, 389] on button "button" at bounding box center [375, 390] width 97 height 55
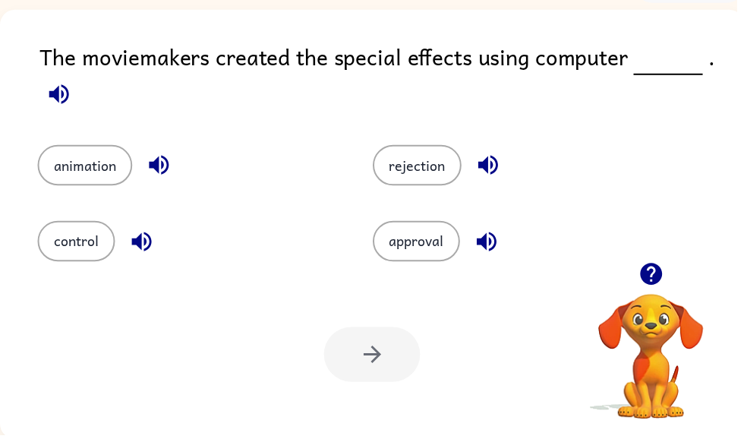
scroll to position [91, 0]
click at [63, 102] on icon "button" at bounding box center [59, 94] width 27 height 27
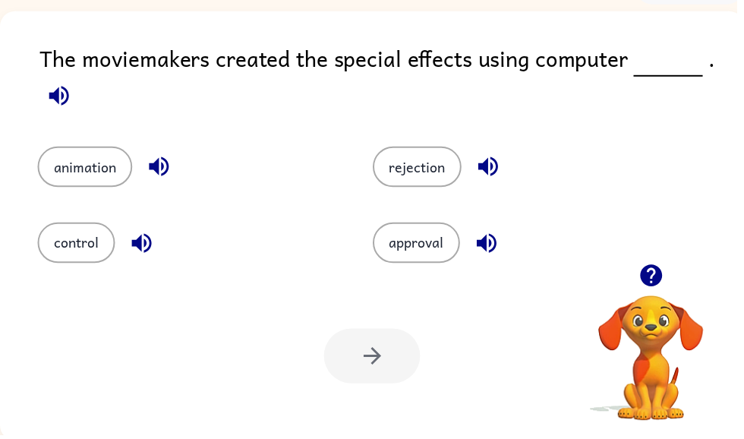
scroll to position [90, 0]
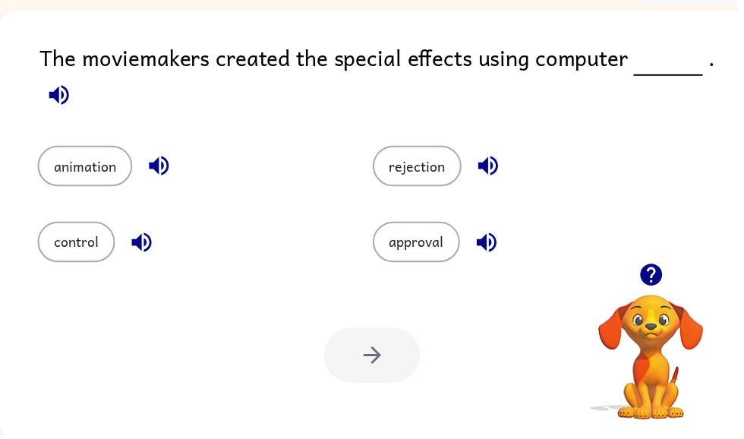
click at [73, 165] on button "animation" at bounding box center [86, 167] width 96 height 41
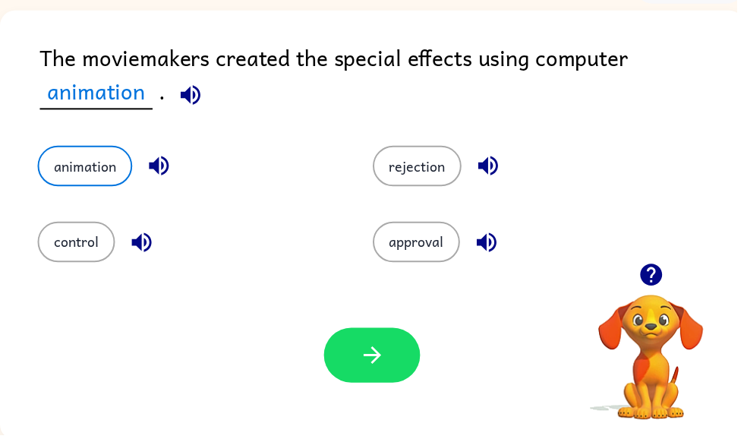
click at [343, 360] on button "button" at bounding box center [375, 358] width 97 height 55
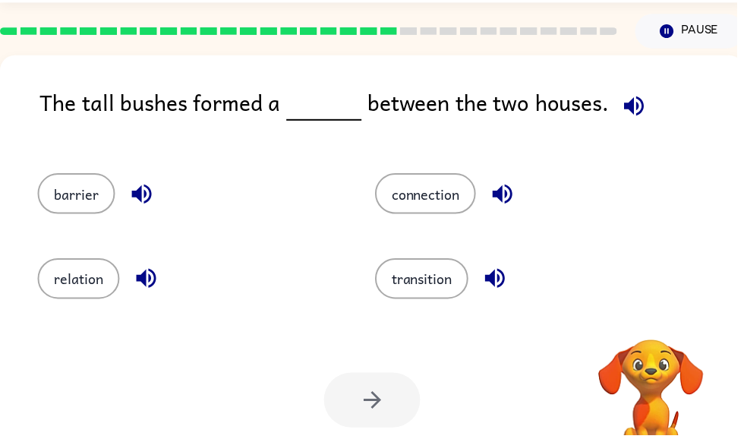
scroll to position [46, 0]
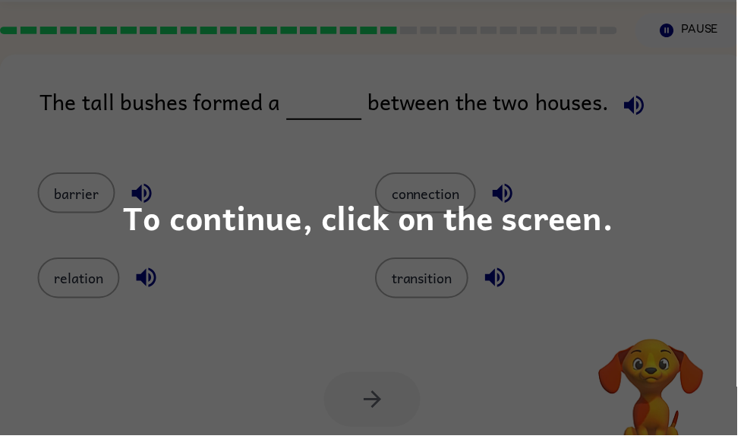
click at [154, 284] on div "To continue, click on the screen." at bounding box center [372, 219] width 744 height 439
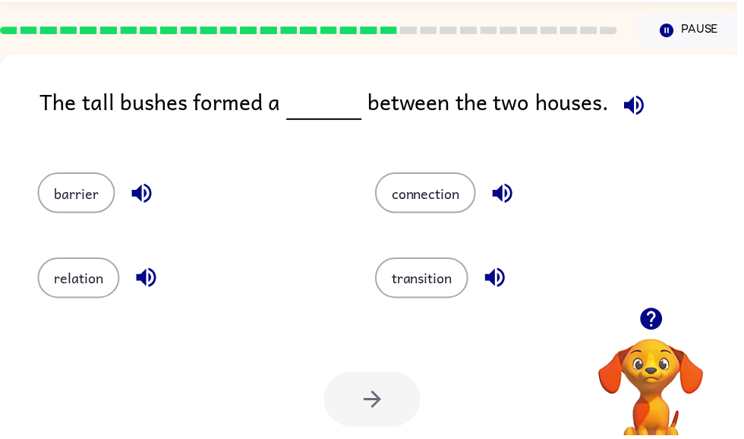
click at [637, 107] on icon "button" at bounding box center [640, 106] width 20 height 20
click at [362, 424] on div at bounding box center [375, 402] width 97 height 55
click at [464, 192] on button "connection" at bounding box center [430, 194] width 102 height 41
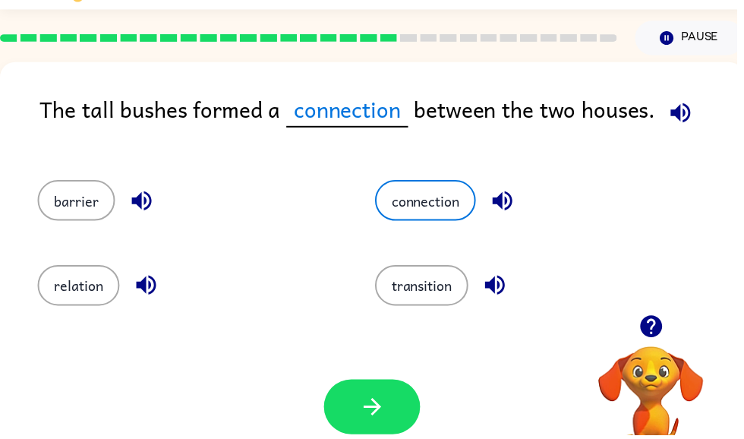
scroll to position [38, 0]
click at [411, 397] on button "button" at bounding box center [375, 409] width 97 height 55
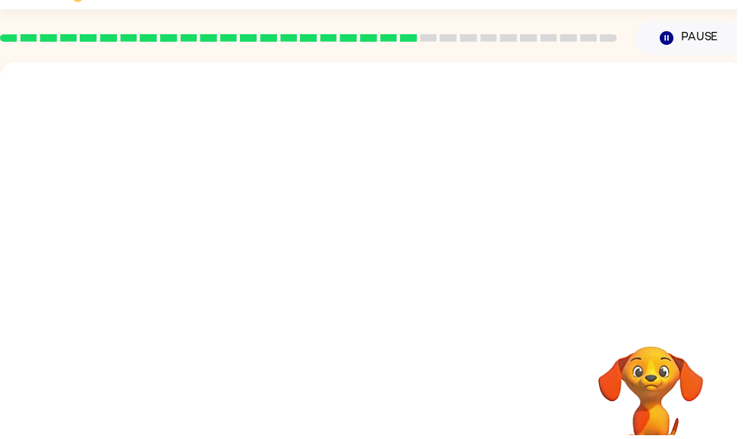
click at [18, 321] on div "Your browser must support playing .mp4 files to use Literably. Please try using…" at bounding box center [375, 278] width 751 height 433
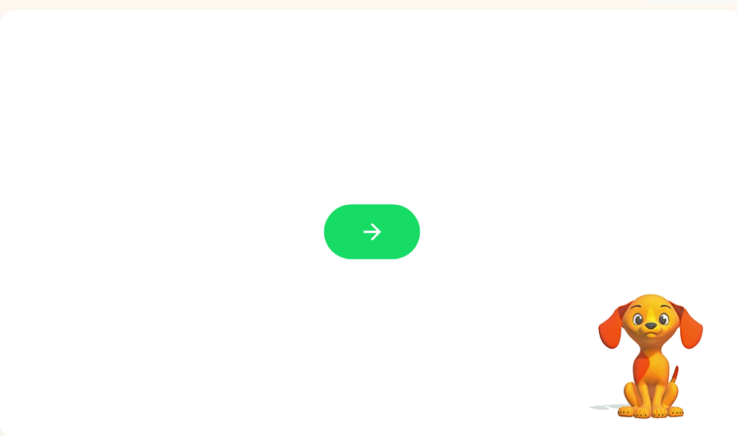
scroll to position [91, 0]
click at [389, 250] on button "button" at bounding box center [375, 233] width 97 height 55
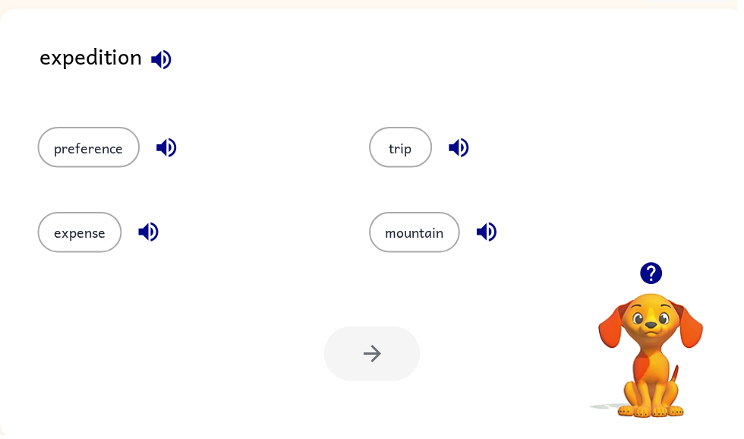
click at [76, 248] on button "expense" at bounding box center [80, 234] width 85 height 41
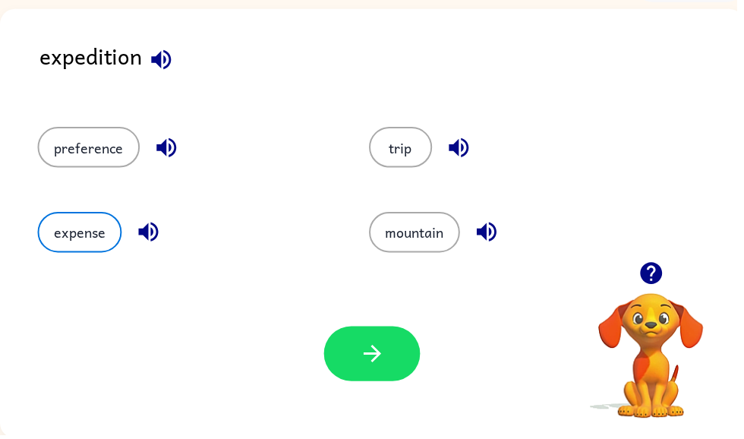
click at [375, 355] on icon "button" at bounding box center [376, 357] width 27 height 27
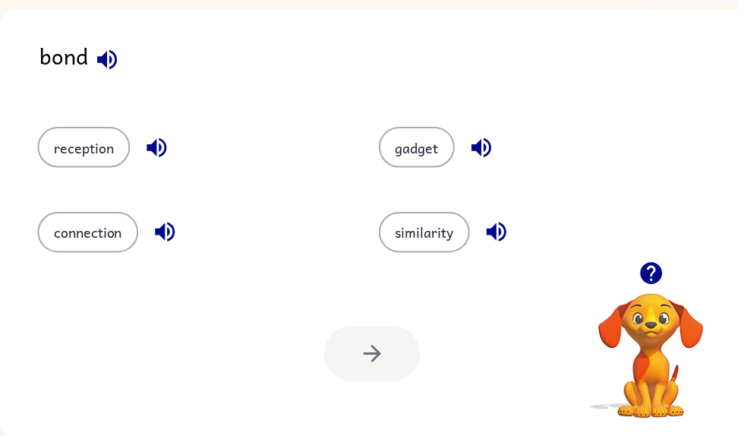
click at [338, 354] on div at bounding box center [375, 356] width 97 height 55
click at [67, 250] on button "connection" at bounding box center [89, 234] width 102 height 41
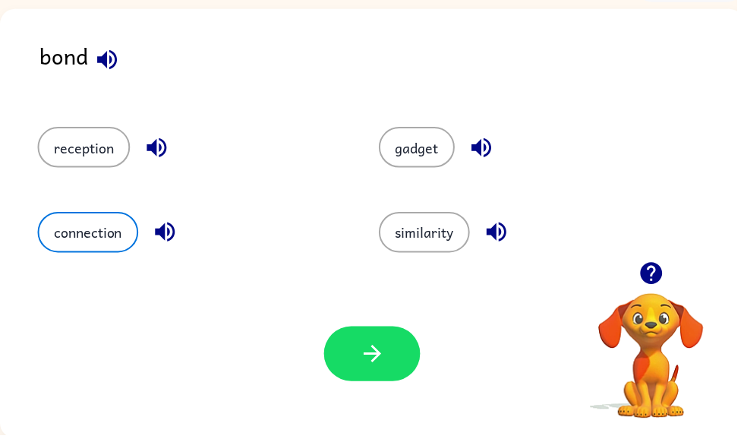
click at [361, 367] on button "button" at bounding box center [375, 356] width 97 height 55
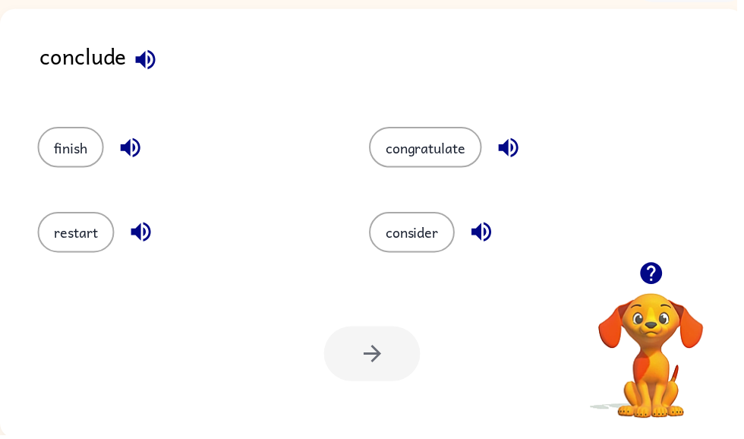
click at [53, 146] on button "finish" at bounding box center [71, 148] width 67 height 41
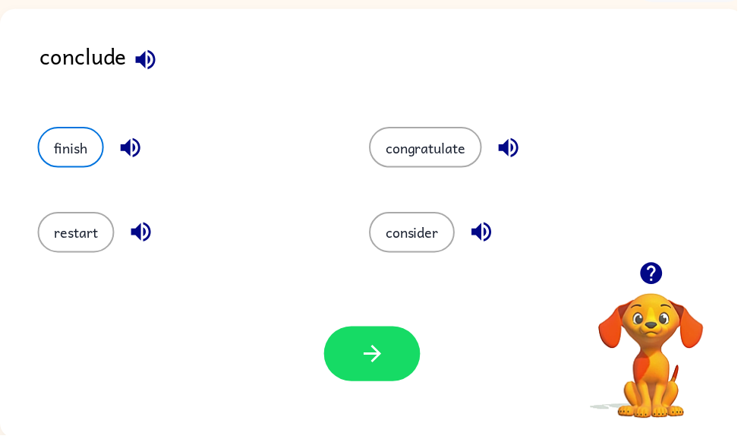
scroll to position [90, 0]
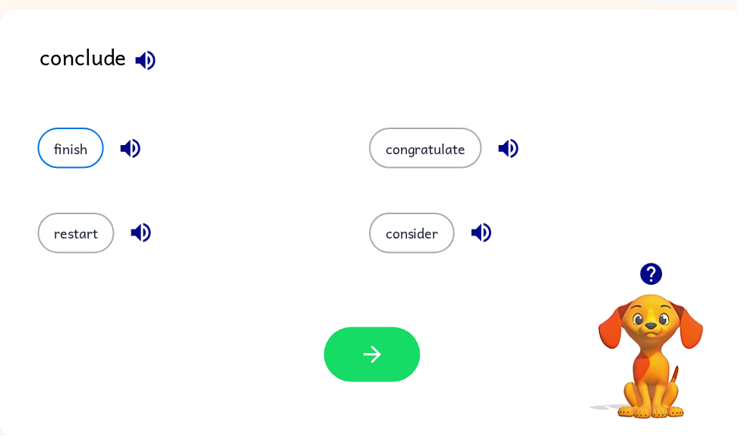
click at [375, 360] on icon "button" at bounding box center [376, 357] width 27 height 27
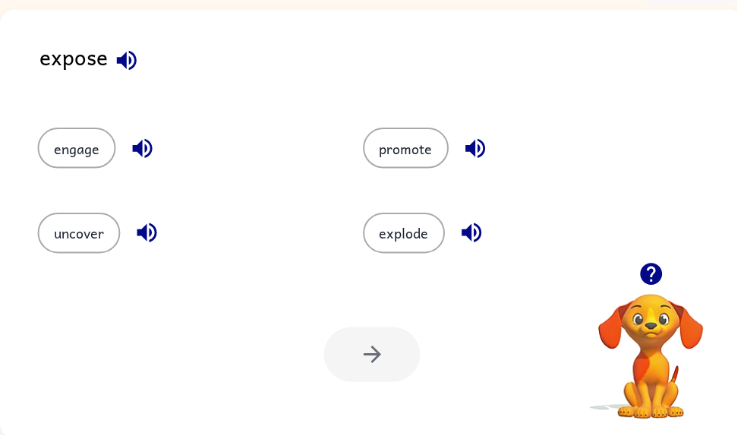
scroll to position [91, 0]
click at [52, 152] on button "engage" at bounding box center [77, 148] width 79 height 41
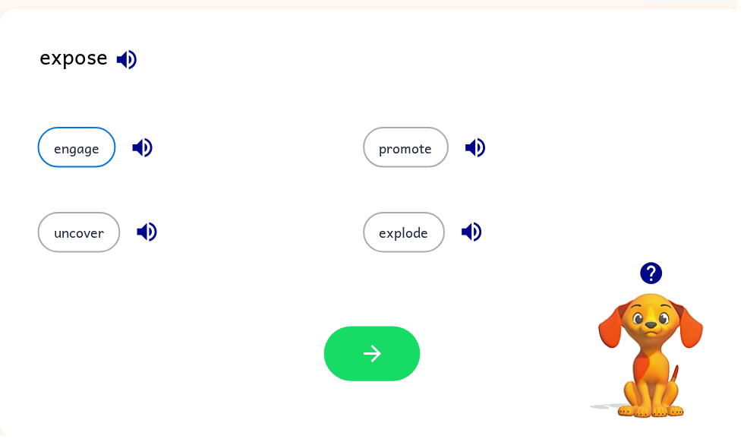
click at [361, 369] on button "button" at bounding box center [375, 356] width 97 height 55
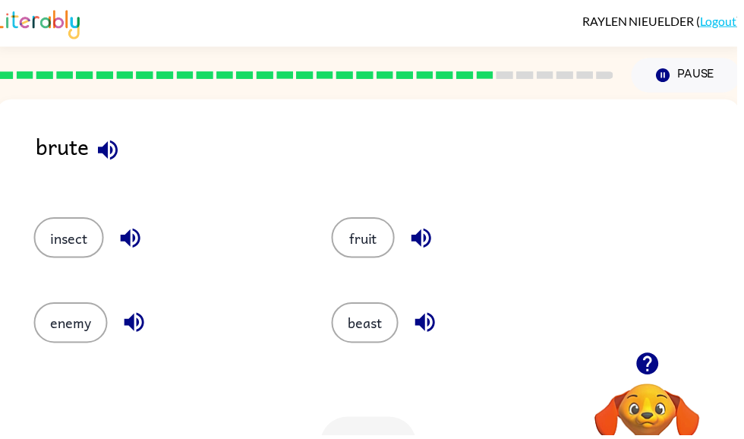
scroll to position [0, 3]
click at [83, 214] on div "insect" at bounding box center [156, 232] width 300 height 85
click at [51, 219] on div "insect" at bounding box center [156, 232] width 300 height 85
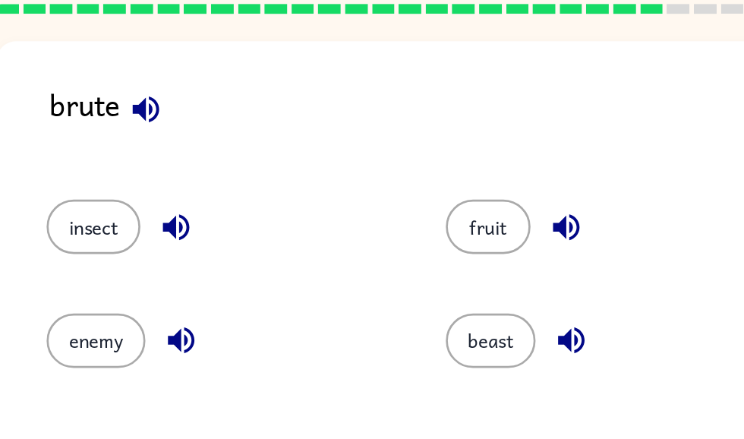
click at [477, 282] on div "beast" at bounding box center [457, 318] width 300 height 85
click at [58, 219] on button "insect" at bounding box center [70, 239] width 71 height 41
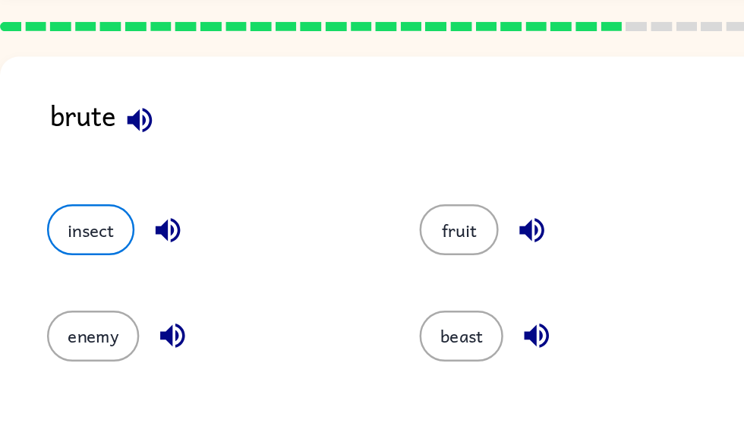
scroll to position [32, 0]
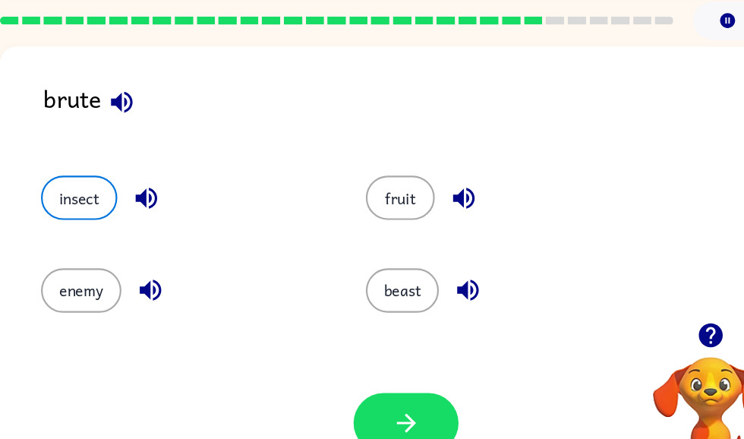
click at [392, 388] on button "button" at bounding box center [375, 415] width 97 height 55
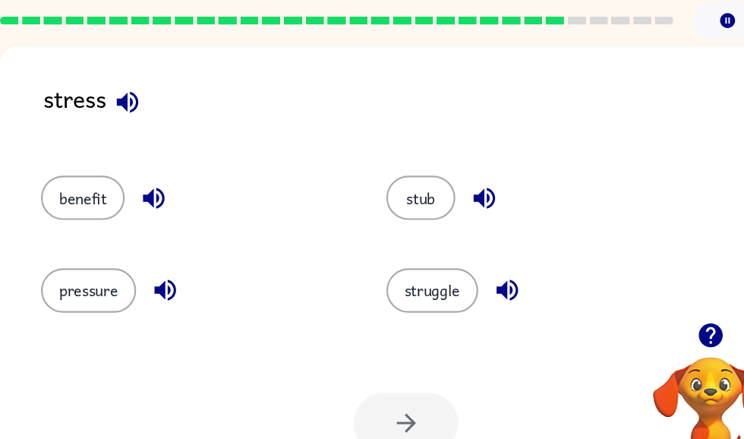
click at [61, 273] on button "pressure" at bounding box center [82, 293] width 88 height 41
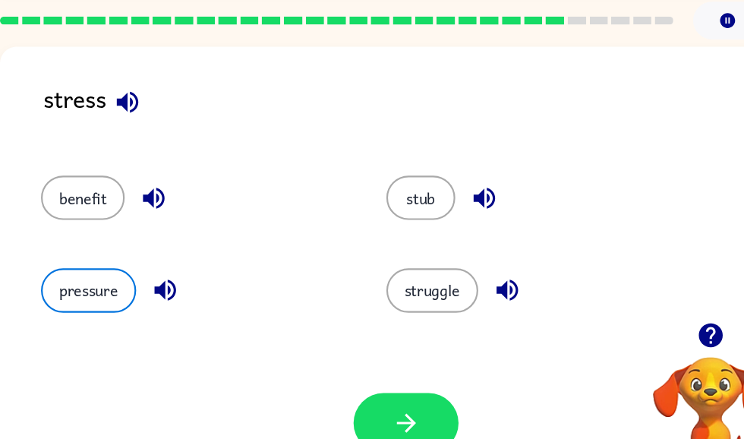
click at [413, 388] on button "button" at bounding box center [375, 415] width 97 height 55
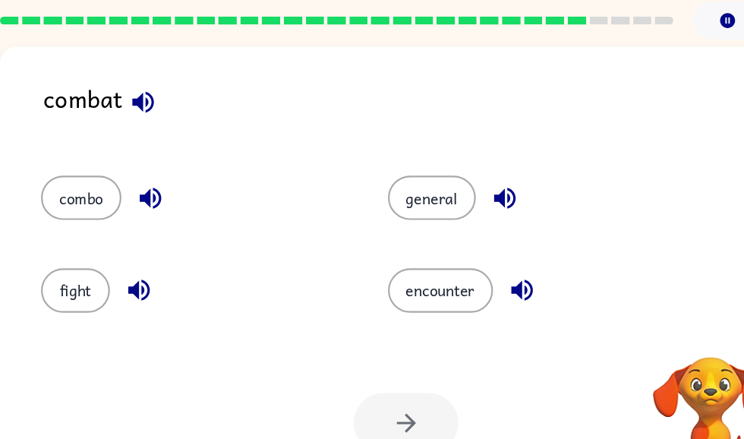
click at [625, 244] on div "encounter" at bounding box center [490, 286] width 321 height 85
click at [61, 276] on button "fight" at bounding box center [70, 293] width 64 height 41
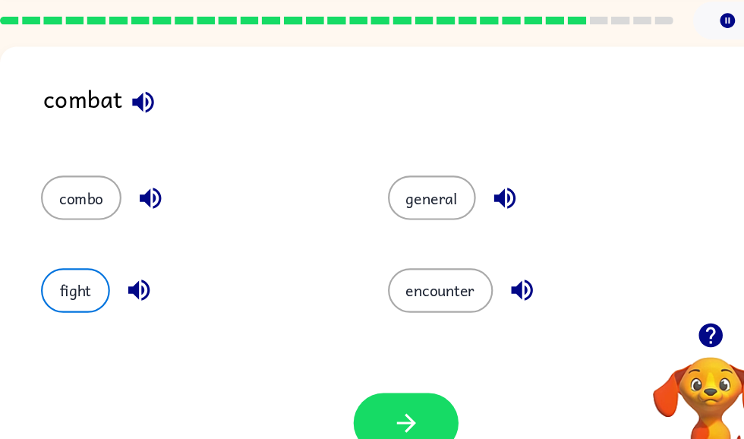
click at [404, 388] on button "button" at bounding box center [375, 415] width 97 height 55
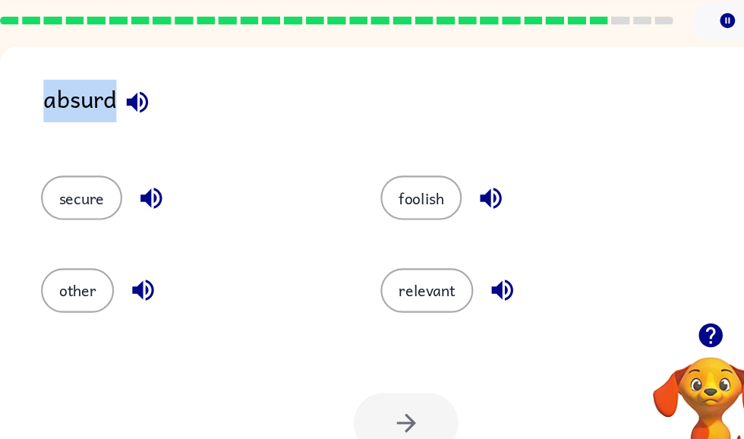
click at [60, 159] on div "secure" at bounding box center [166, 201] width 314 height 85
click at [74, 187] on button "secure" at bounding box center [75, 207] width 75 height 41
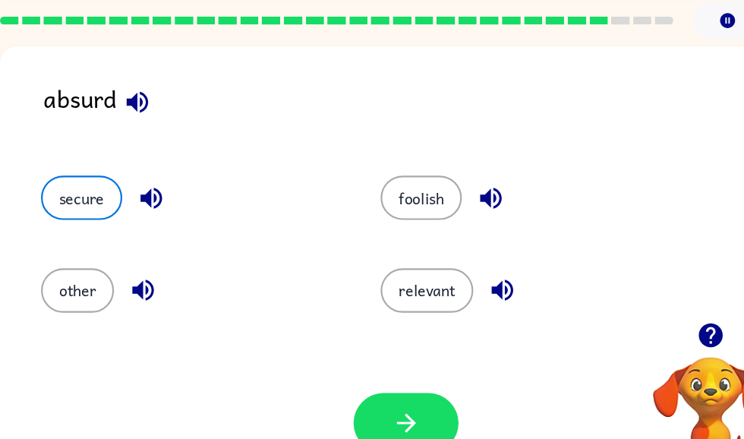
click at [408, 388] on button "button" at bounding box center [375, 415] width 97 height 55
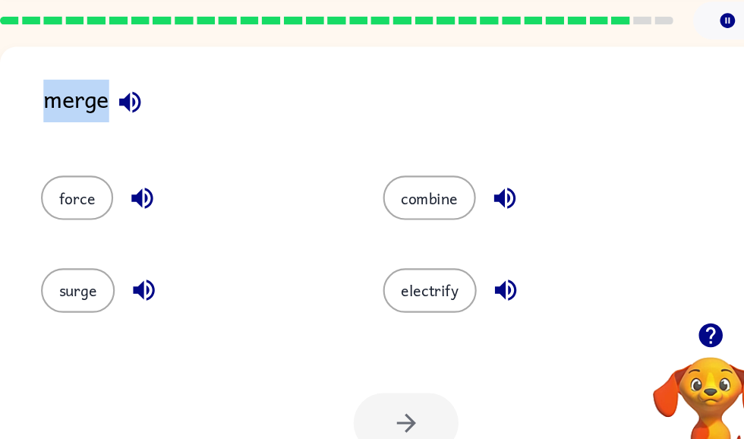
click at [602, 246] on div "electrify" at bounding box center [484, 286] width 316 height 85
click at [405, 203] on button "combine" at bounding box center [397, 207] width 86 height 41
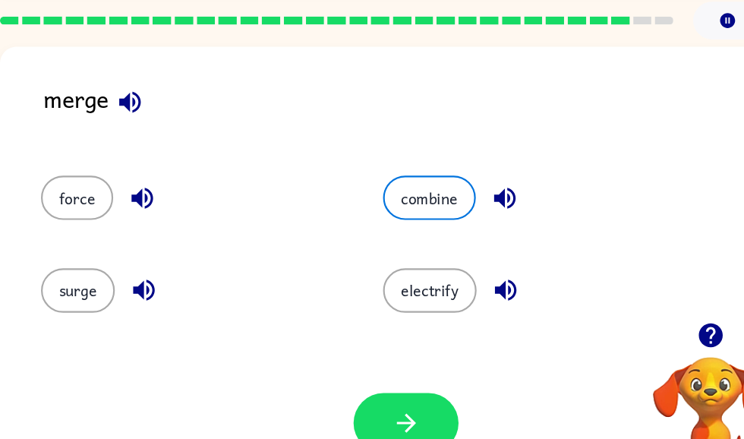
click at [386, 403] on icon "button" at bounding box center [376, 416] width 27 height 27
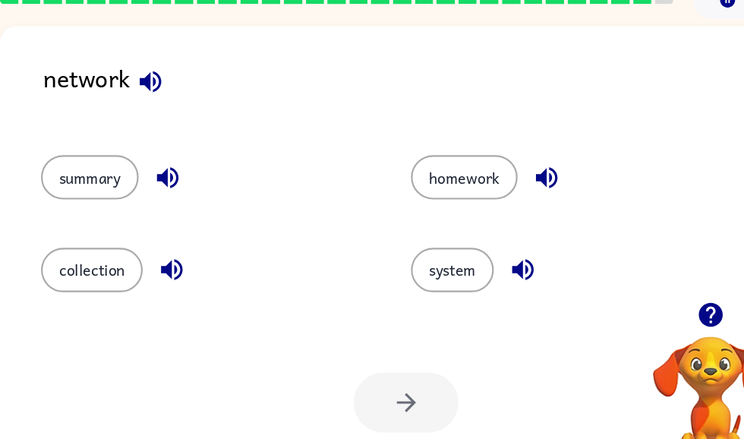
click at [65, 177] on button "summary" at bounding box center [83, 197] width 90 height 41
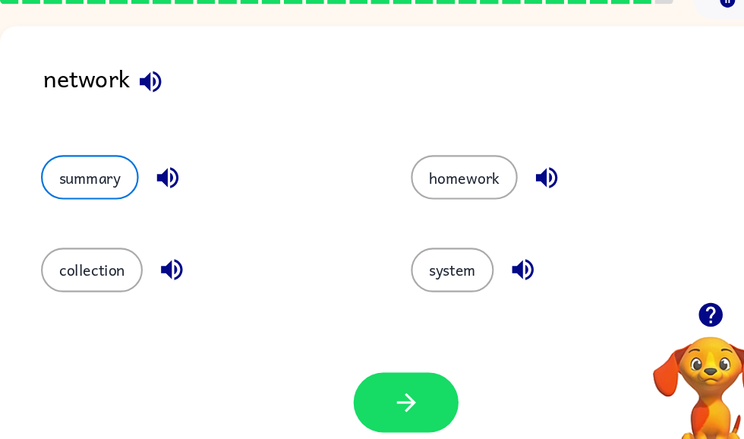
click at [404, 377] on button "button" at bounding box center [375, 404] width 97 height 55
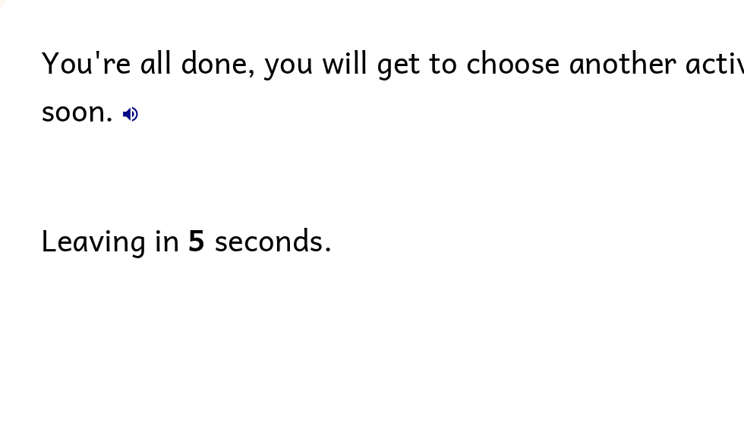
click at [389, 387] on div "You're all done, you will get to choose another activity soon. Leaving in 5 sec…" at bounding box center [375, 243] width 751 height 426
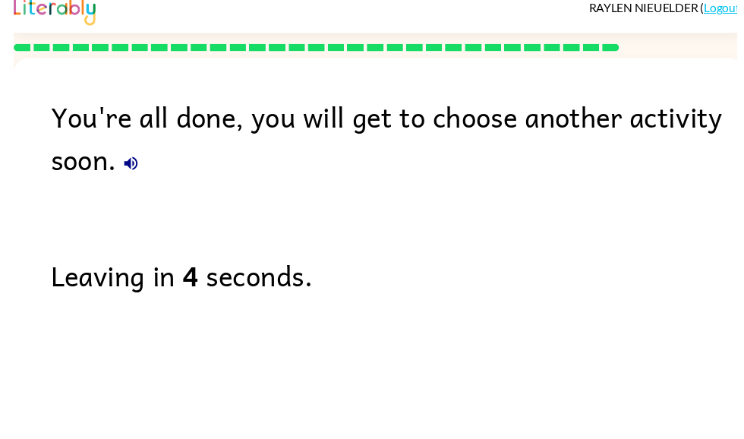
scroll to position [0, 0]
